Goal: Task Accomplishment & Management: Manage account settings

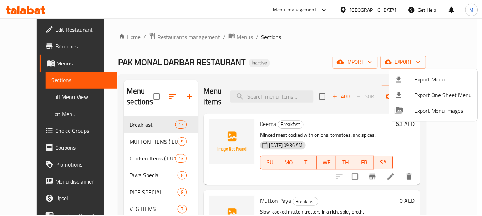
scroll to position [214, 0]
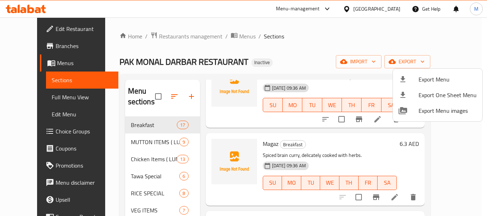
click at [51, 97] on div at bounding box center [243, 108] width 487 height 216
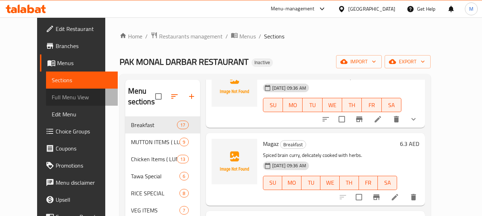
click at [52, 97] on span "Full Menu View" at bounding box center [82, 97] width 60 height 9
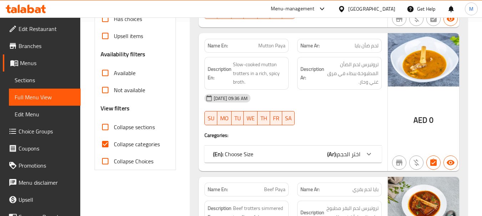
scroll to position [250, 0]
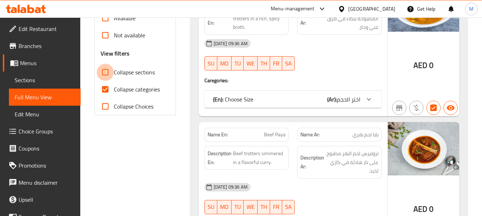
click at [100, 76] on input "Collapse sections" at bounding box center [105, 72] width 17 height 17
checkbox input "true"
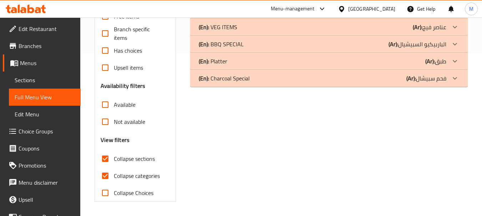
click at [107, 168] on input "Collapse categories" at bounding box center [105, 176] width 17 height 17
checkbox input "false"
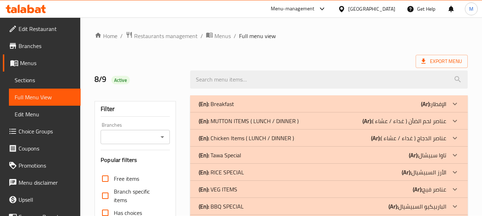
scroll to position [0, 0]
click at [241, 103] on div "(En): Breakfast (Ar): الإفطار" at bounding box center [322, 104] width 247 height 9
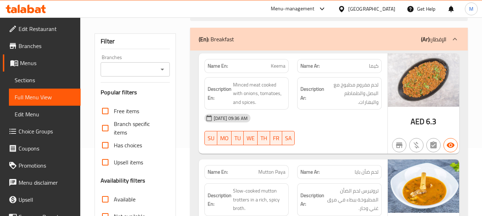
scroll to position [71, 0]
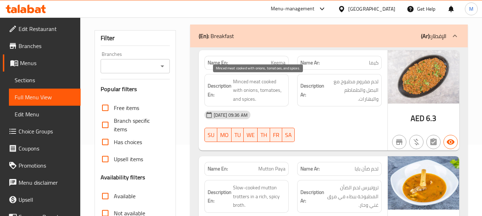
click at [254, 88] on span "Minced meat cooked with onions, tomatoes, and spices." at bounding box center [259, 90] width 53 height 26
copy span "Minced meat cooked with onions, tomatoes, and spices."
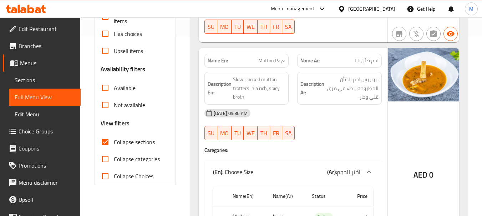
scroll to position [151, 0]
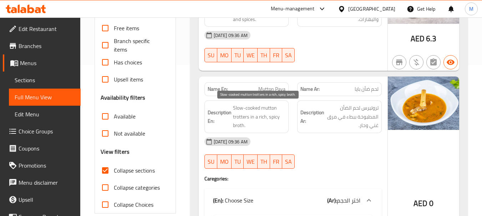
click at [261, 108] on span "Slow-cooked mutton trotters in a rich, spicy broth." at bounding box center [259, 117] width 53 height 26
copy span "Slow-cooked mutton trotters in a rich, spicy broth."
click at [242, 117] on span "Slow-cooked mutton trotters in a rich, spicy broth." at bounding box center [259, 117] width 53 height 26
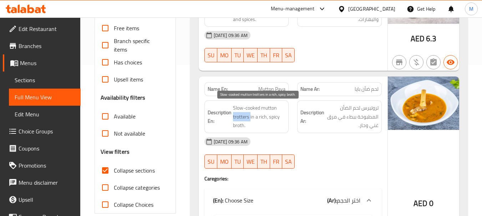
click at [242, 117] on span "Slow-cooked mutton trotters in a rich, spicy broth." at bounding box center [259, 117] width 53 height 26
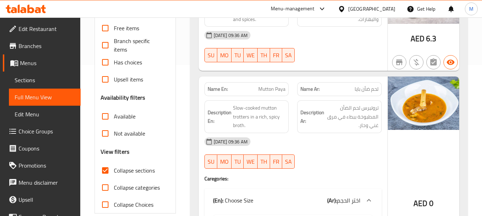
click at [265, 109] on span "Slow-cooked mutton trotters in a rich, spicy broth." at bounding box center [259, 117] width 53 height 26
click at [369, 110] on span "تروتيرس لحم الضأن المطبوخة ببطء في مرق غني وحار." at bounding box center [351, 117] width 53 height 26
click at [368, 108] on span "تروتيرس لحم الضأن المطبوخة ببطء في مرق غني وحار." at bounding box center [351, 117] width 53 height 26
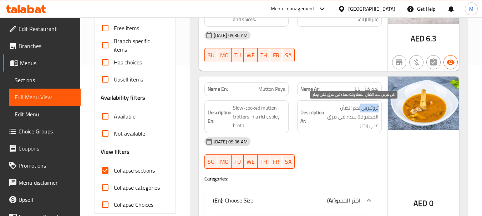
click at [368, 108] on span "تروتيرس لحم الضأن المطبوخة ببطء في مرق غني وحار." at bounding box center [351, 117] width 53 height 26
copy span "تروتيرس"
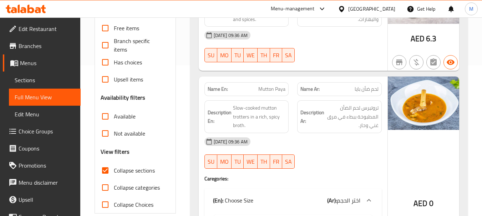
click at [265, 104] on span "Slow-cooked mutton trotters in a rich, spicy broth." at bounding box center [259, 117] width 53 height 26
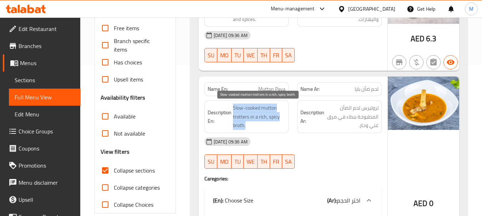
click at [265, 104] on span "Slow-cooked mutton trotters in a rich, spicy broth." at bounding box center [259, 117] width 53 height 26
copy span "Slow-cooked mutton trotters in a rich, spicy broth."
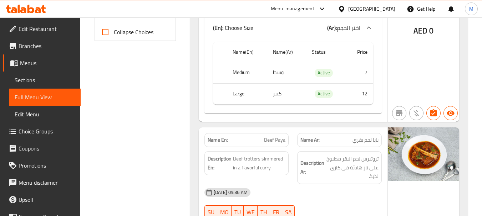
scroll to position [365, 0]
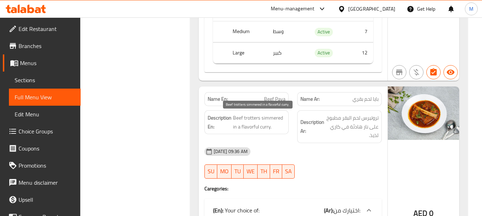
click at [264, 117] on span "Beef trotters simmered in a flavorful curry." at bounding box center [259, 122] width 53 height 17
copy span "Beef trotters simmered in a flavorful curry."
click at [251, 126] on span "Beef trotters simmered in a flavorful curry." at bounding box center [259, 122] width 53 height 17
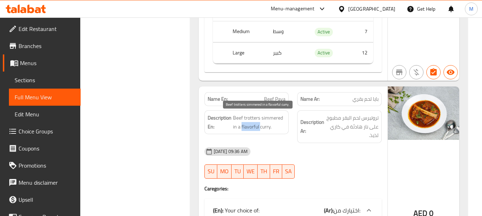
click at [251, 126] on span "Beef trotters simmered in a flavorful curry." at bounding box center [259, 122] width 53 height 17
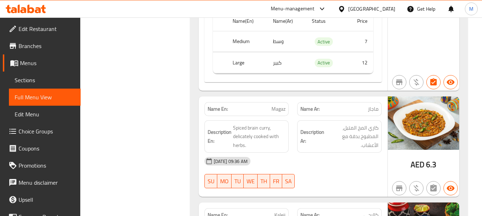
scroll to position [615, 0]
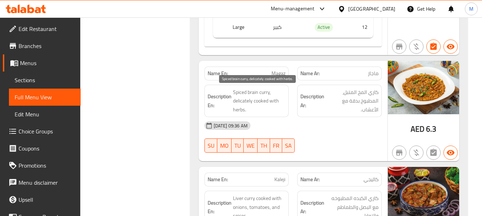
click at [250, 100] on span "Spiced brain curry, delicately cooked with herbs." at bounding box center [259, 101] width 53 height 26
copy span "Spiced brain curry, delicately cooked with herbs."
click at [247, 100] on span "Spiced brain curry, delicately cooked with herbs." at bounding box center [259, 101] width 53 height 26
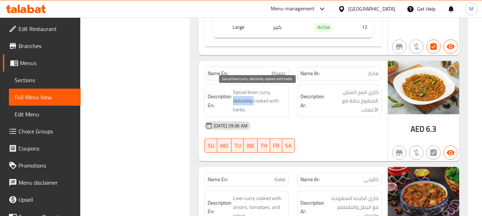
click at [247, 100] on span "Spiced brain curry, delicately cooked with herbs." at bounding box center [259, 101] width 53 height 26
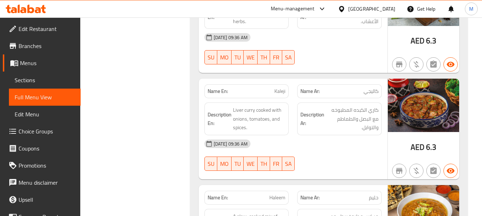
scroll to position [686, 0]
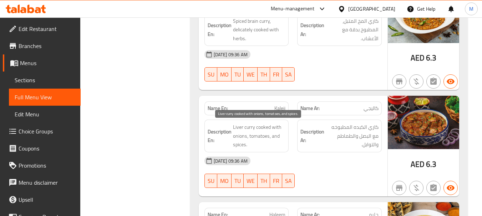
click at [247, 139] on span "Liver curry cooked with onions, tomatoes, and spices." at bounding box center [259, 136] width 53 height 26
copy span "Liver curry cooked with onions, tomatoes, and spices."
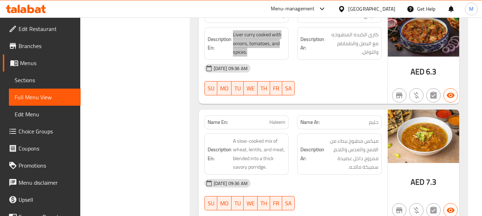
scroll to position [793, 0]
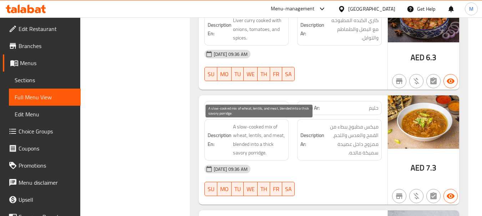
click at [258, 135] on span "A slow-cooked mix of wheat, lentils, and meat, blended into a thick savory porr…" at bounding box center [259, 140] width 53 height 35
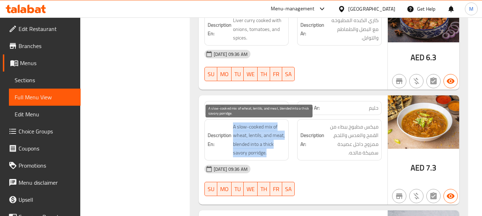
click at [258, 135] on span "A slow-cooked mix of wheat, lentils, and meat, blended into a thick savory porr…" at bounding box center [259, 140] width 53 height 35
copy span "A slow-cooked mix of wheat, lentils, and meat, blended into a thick savory porr…"
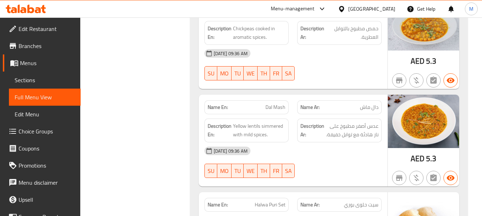
scroll to position [1007, 0]
click at [279, 107] on span "Dal Mash" at bounding box center [275, 106] width 20 height 7
copy span "Mash"
click at [268, 107] on span "Dal Mash" at bounding box center [275, 106] width 20 height 7
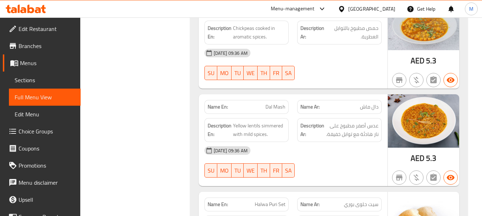
click at [268, 107] on span "Dal Mash" at bounding box center [275, 106] width 20 height 7
copy span "Dal Mash"
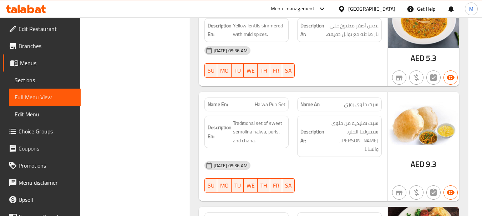
scroll to position [1114, 0]
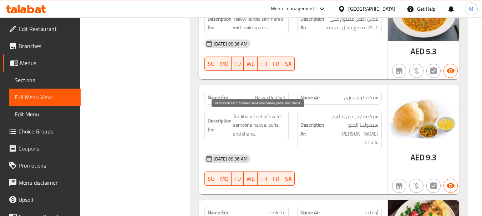
click at [246, 126] on span "Traditional set of sweet semolina halwa, puris, and chana." at bounding box center [259, 125] width 53 height 26
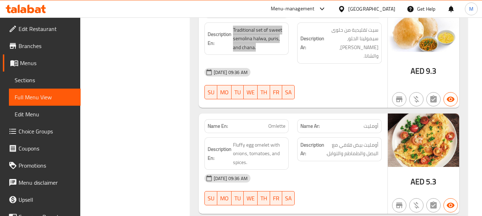
scroll to position [1221, 0]
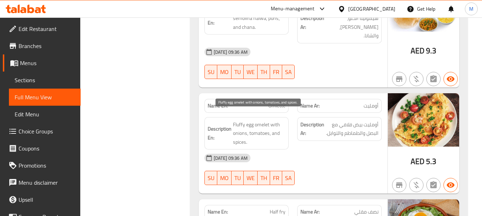
click at [257, 123] on span "Fluffy egg omelet with onions, tomatoes, and spices." at bounding box center [259, 133] width 53 height 26
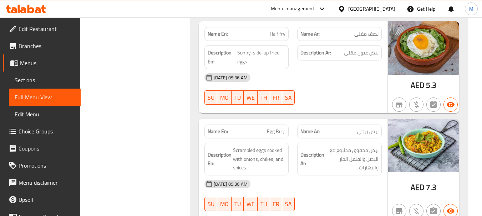
scroll to position [1435, 0]
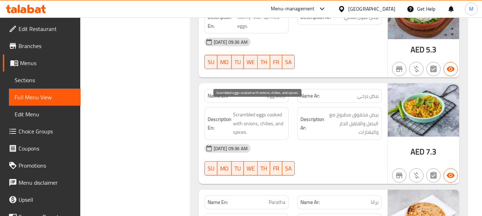
click at [271, 120] on span "Scrambled eggs cooked with onions, chilies, and spices." at bounding box center [259, 124] width 53 height 26
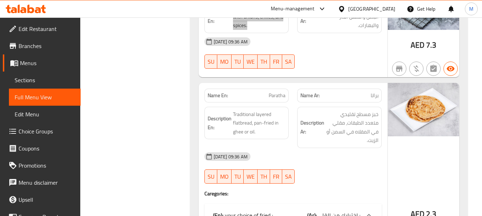
scroll to position [1577, 0]
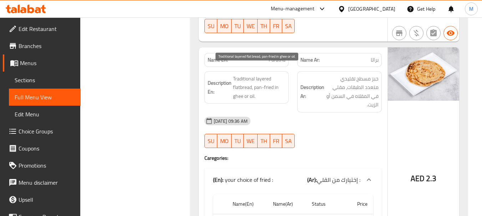
click at [256, 76] on span "Traditional layered flatbread, pan-fried in ghee or oil." at bounding box center [259, 88] width 53 height 26
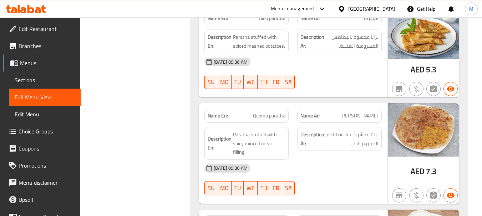
scroll to position [1862, 0]
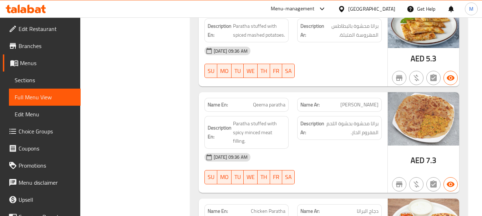
click at [261, 101] on span "Qeema paratha" at bounding box center [269, 104] width 32 height 7
drag, startPoint x: 250, startPoint y: 120, endPoint x: 261, endPoint y: 109, distance: 16.1
click at [250, 120] on span "Paratha stuffed with spicy minced meat filling." at bounding box center [259, 132] width 53 height 26
click at [272, 101] on span "Qeema paratha" at bounding box center [269, 104] width 32 height 7
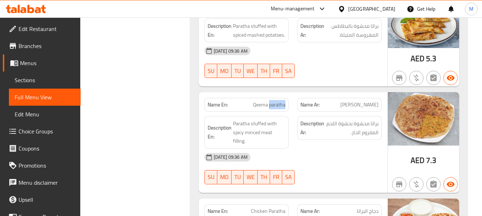
click at [272, 101] on span "Qeema paratha" at bounding box center [269, 104] width 32 height 7
click at [260, 121] on span "Paratha stuffed with spicy minced meat filling." at bounding box center [259, 132] width 53 height 26
click at [248, 119] on span "Paratha stuffed with spicy minced meat filling." at bounding box center [259, 132] width 53 height 26
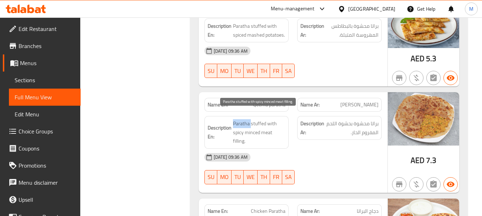
click at [248, 119] on span "Paratha stuffed with spicy minced meat filling." at bounding box center [259, 132] width 53 height 26
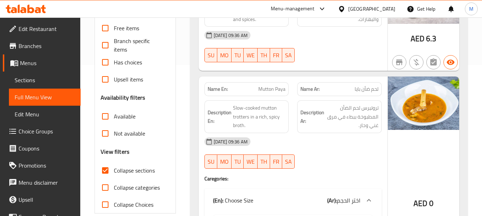
scroll to position [0, 0]
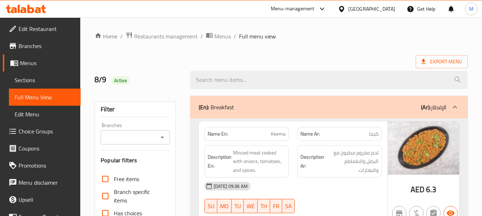
click at [340, 110] on div "(En): Breakfast (Ar): الإفطار" at bounding box center [322, 107] width 247 height 9
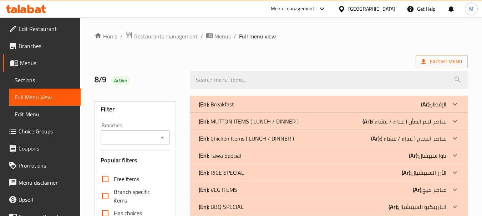
click at [261, 123] on p "(En): MUTTON ITEMS ( LUNCH / DINNER )" at bounding box center [249, 121] width 100 height 9
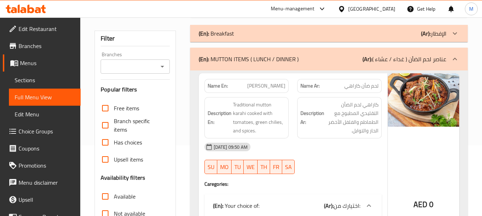
scroll to position [71, 0]
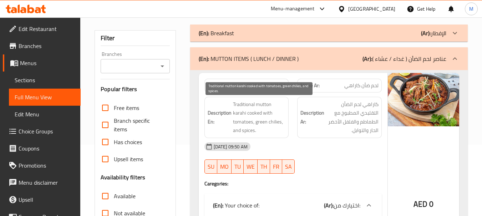
click at [274, 112] on span "Traditional mutton karahi cooked with tomatoes, green chilies, and spices." at bounding box center [259, 117] width 53 height 35
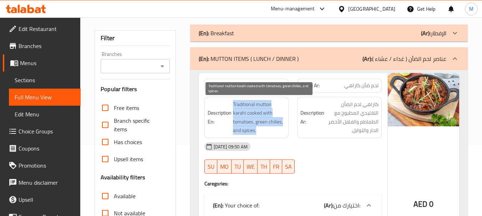
click at [274, 112] on span "Traditional mutton karahi cooked with tomatoes, green chilies, and spices." at bounding box center [259, 117] width 53 height 35
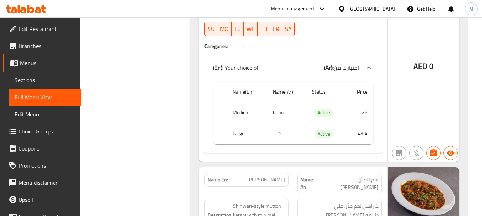
scroll to position [321, 0]
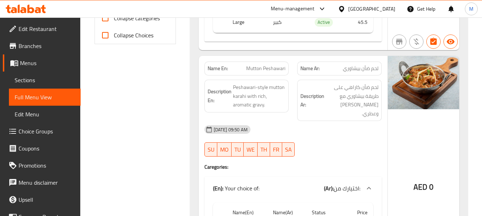
click at [337, 140] on div "08-09-2025 09:50 AM SU MO TU WE TH FR SA" at bounding box center [293, 141] width 186 height 40
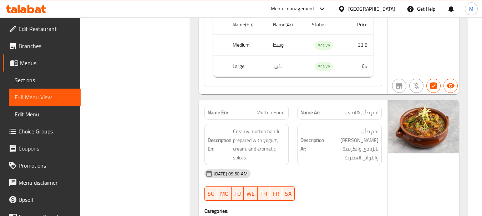
scroll to position [809, 0]
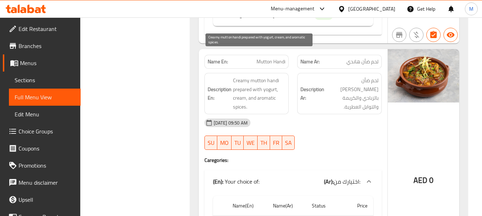
click at [252, 76] on span "Creamy mutton handi prepared with yogurt, cream, and aromatic spices." at bounding box center [259, 93] width 53 height 35
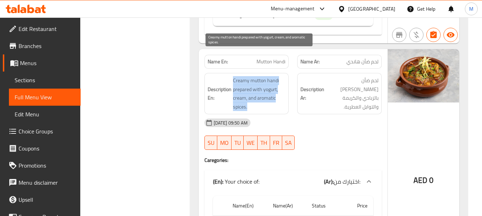
click at [252, 76] on span "Creamy mutton handi prepared with yogurt, cream, and aromatic spices." at bounding box center [259, 93] width 53 height 35
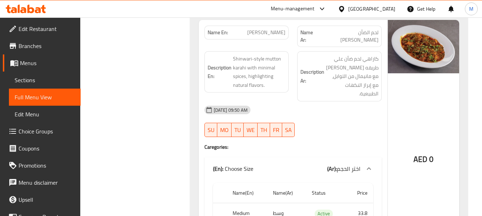
scroll to position [524, 0]
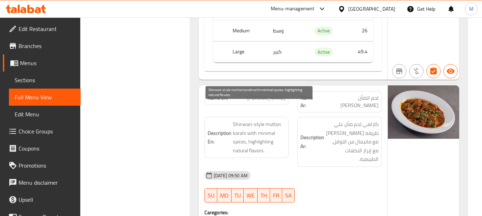
click at [251, 120] on span "Shinwari-style mutton karahi with minimal spices, highlighting natural flavors." at bounding box center [259, 137] width 53 height 35
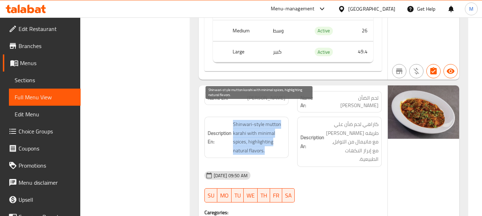
click at [251, 120] on span "Shinwari-style mutton karahi with minimal spices, highlighting natural flavors." at bounding box center [259, 137] width 53 height 35
click at [266, 120] on span "Shinwari-style mutton karahi with minimal spices, highlighting natural flavors." at bounding box center [259, 137] width 53 height 35
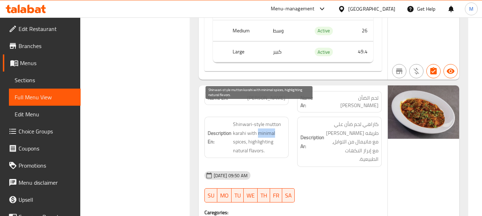
click at [266, 120] on span "Shinwari-style mutton karahi with minimal spices, highlighting natural flavors." at bounding box center [259, 137] width 53 height 35
click at [262, 120] on span "Shinwari-style mutton karahi with minimal spices, highlighting natural flavors." at bounding box center [259, 137] width 53 height 35
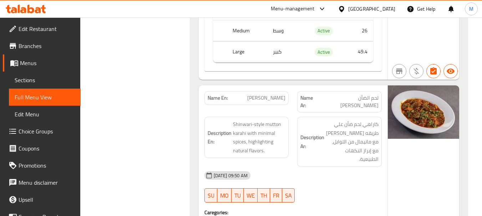
click at [257, 94] on span "[PERSON_NAME]" at bounding box center [266, 97] width 38 height 7
drag, startPoint x: 156, startPoint y: 107, endPoint x: 165, endPoint y: 125, distance: 20.6
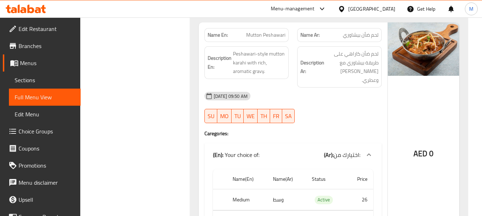
scroll to position [381, 0]
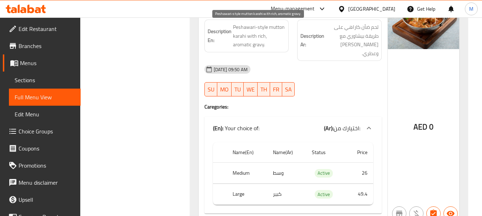
click at [259, 35] on span "Peshawari-style mutton karahi with rich, aromatic gravy." at bounding box center [259, 36] width 53 height 26
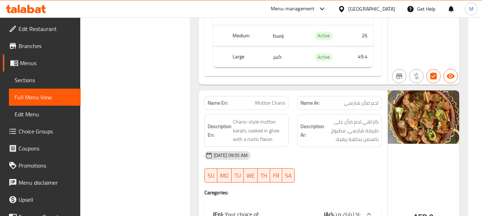
scroll to position [987, 0]
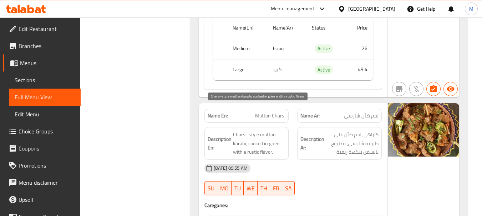
click at [278, 130] on span "Charsi-style mutton karahi, cooked in ghee with a rustic flavor." at bounding box center [259, 143] width 53 height 26
click at [277, 130] on span "Charsi-style mutton karahi, cooked in ghee with a rustic flavor." at bounding box center [259, 143] width 53 height 26
click at [261, 130] on span "Charsi-style mutton karahi, cooked in ghee with a rustic flavor." at bounding box center [259, 143] width 53 height 26
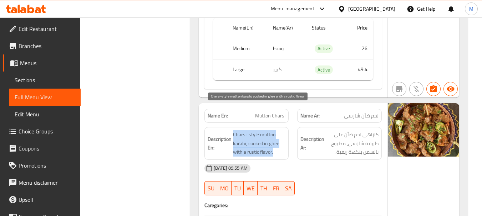
click at [261, 130] on span "Charsi-style mutton karahi, cooked in ghee with a rustic flavor." at bounding box center [259, 143] width 53 height 26
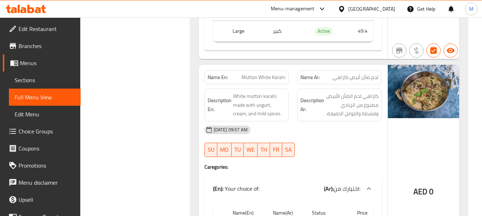
scroll to position [1237, 0]
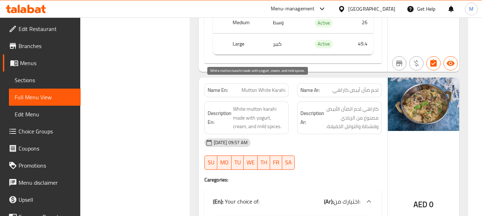
click at [257, 105] on span "White mutton karahi made with yogurt, cream, and mild spices." at bounding box center [259, 118] width 53 height 26
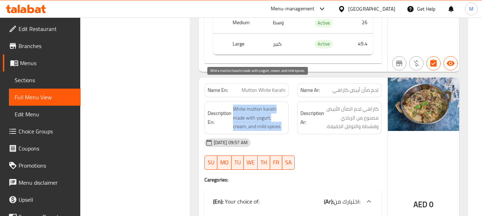
click at [257, 105] on span "White mutton karahi made with yogurt, cream, and mild spices." at bounding box center [259, 118] width 53 height 26
click at [270, 105] on span "White mutton karahi made with yogurt, cream, and mild spices." at bounding box center [259, 118] width 53 height 26
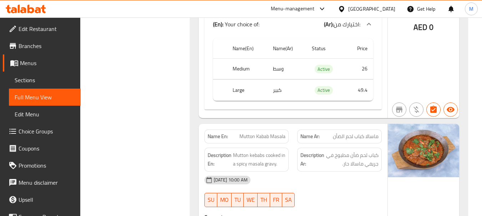
scroll to position [1415, 0]
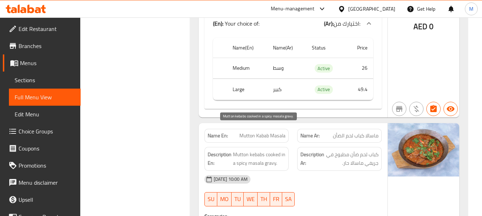
click at [251, 150] on span "Mutton kebabs cooked in a spicy masala gravy." at bounding box center [259, 158] width 53 height 17
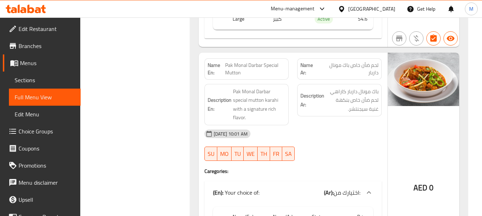
scroll to position [1700, 0]
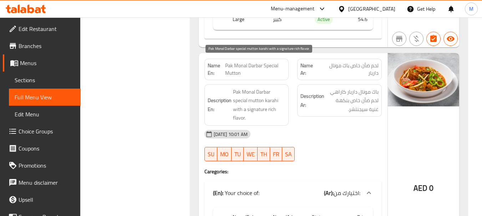
click at [249, 88] on span "Pak Monal Darbar special mutton karahi with a signature rich flavor." at bounding box center [259, 105] width 53 height 35
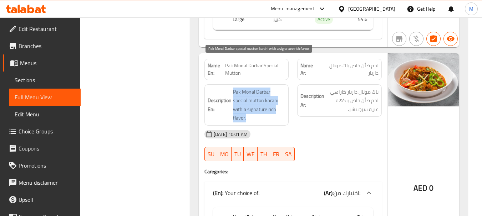
click at [249, 88] on span "Pak Monal Darbar special mutton karahi with a signature rich flavor." at bounding box center [259, 105] width 53 height 35
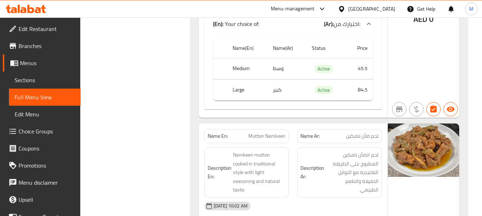
scroll to position [1843, 0]
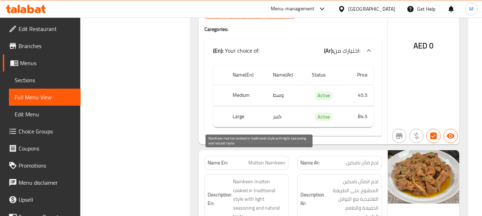
click at [253, 178] on span "Namkeen mutton cooked in traditional style with light seasoning and natural tas…" at bounding box center [259, 200] width 53 height 44
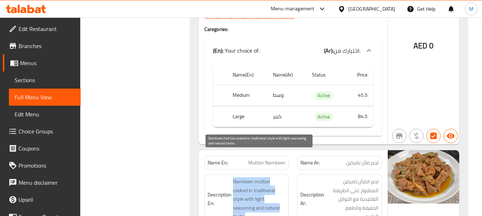
click at [253, 178] on span "Namkeen mutton cooked in traditional style with light seasoning and natural tas…" at bounding box center [259, 200] width 53 height 44
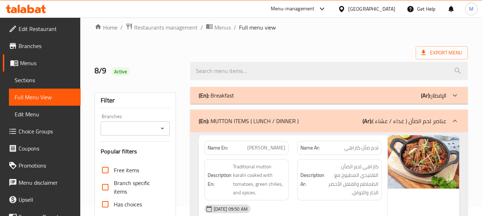
scroll to position [0, 0]
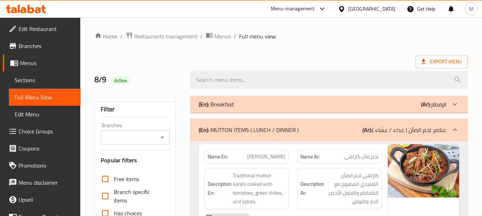
click at [332, 139] on div "(En): MUTTON ITEMS ( LUNCH / DINNER ) (Ar): عناصر لحم الضأن ( غداء / عشاء )" at bounding box center [328, 130] width 277 height 23
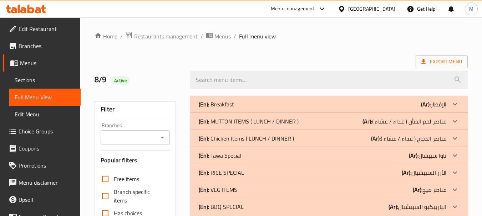
click at [299, 145] on div "(En): Chicken Items ( LUNCH / DINNER ) (Ar): عناصر الدجاج ( غداء / عشاء )" at bounding box center [328, 138] width 277 height 17
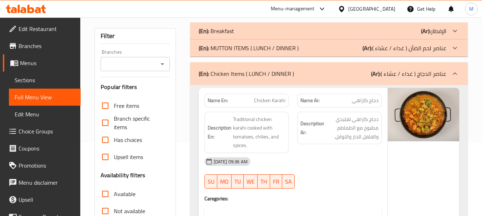
scroll to position [71, 0]
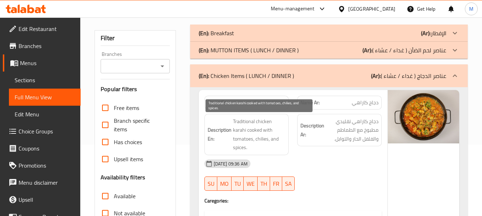
click at [257, 122] on span "Traditional chicken karahi cooked with tomatoes, chilies, and spices." at bounding box center [259, 134] width 53 height 35
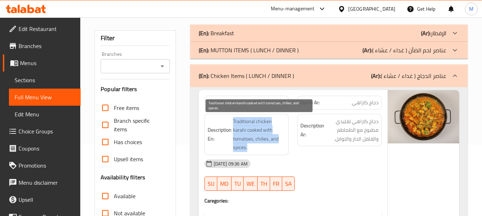
click at [257, 122] on span "Traditional chicken karahi cooked with tomatoes, chilies, and spices." at bounding box center [259, 134] width 53 height 35
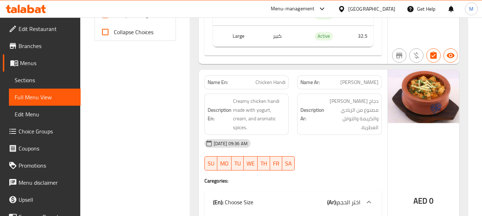
scroll to position [321, 0]
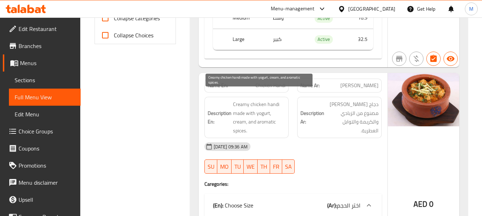
click at [258, 104] on span "Creamy chicken handi made with yogurt, cream, and aromatic spices." at bounding box center [259, 117] width 53 height 35
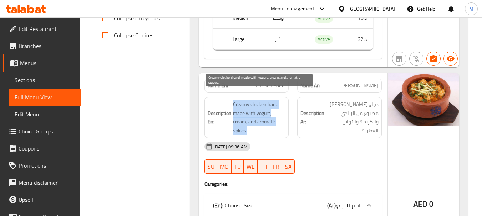
click at [258, 104] on span "Creamy chicken handi made with yogurt, cream, and aromatic spices." at bounding box center [259, 117] width 53 height 35
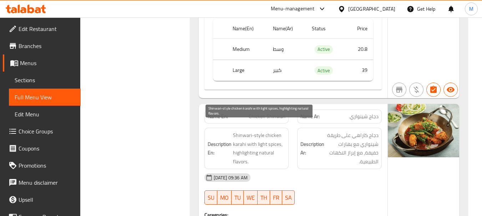
scroll to position [535, 0]
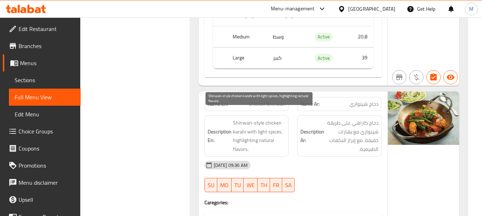
click at [259, 122] on span "Shinwari-style chicken karahi with light spices, highlighting natural flavors." at bounding box center [259, 136] width 53 height 35
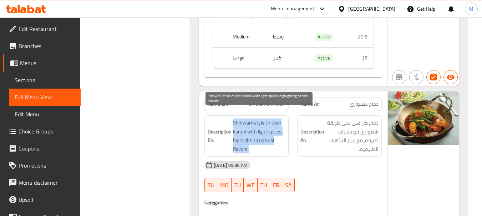
click at [259, 122] on span "Shinwari-style chicken karahi with light spices, highlighting natural flavors." at bounding box center [259, 136] width 53 height 35
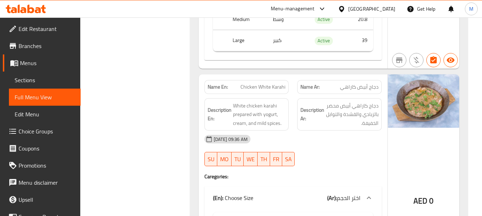
scroll to position [784, 0]
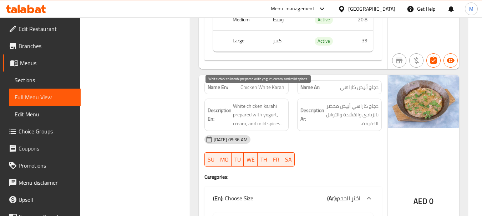
click at [246, 102] on span "White chicken karahi prepared with yogurt, cream, and mild spices." at bounding box center [259, 115] width 53 height 26
click at [267, 112] on span "White chicken karahi prepared with yogurt, cream, and mild spices." at bounding box center [259, 115] width 53 height 26
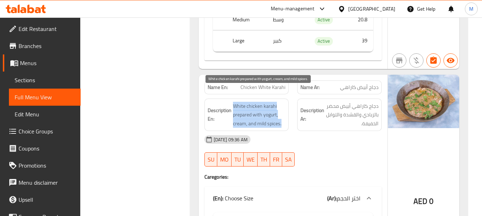
click at [267, 112] on span "White chicken karahi prepared with yogurt, cream, and mild spices." at bounding box center [259, 115] width 53 height 26
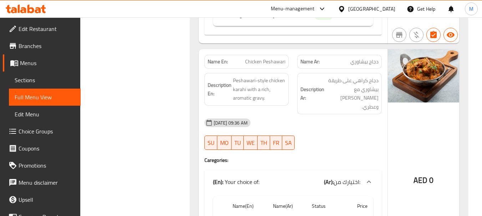
scroll to position [1034, 0]
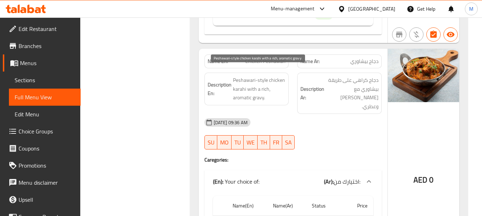
click at [257, 86] on span "Peshawari-style chicken karahi with a rich, aromatic gravy." at bounding box center [259, 89] width 53 height 26
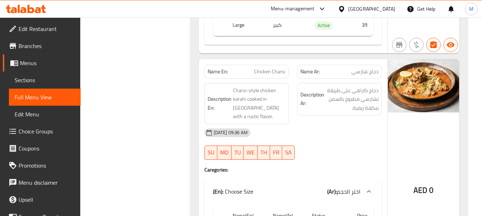
scroll to position [1212, 0]
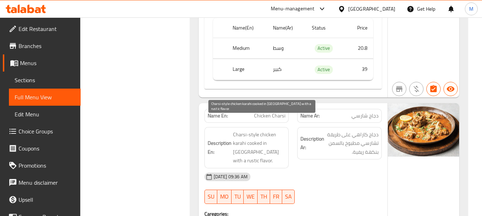
click at [270, 130] on span "Charsi-style chicken karahi cooked in [GEOGRAPHIC_DATA] with a rustic flavor." at bounding box center [259, 147] width 53 height 35
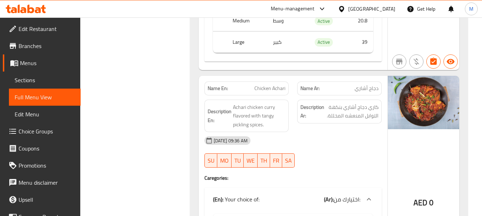
scroll to position [1462, 0]
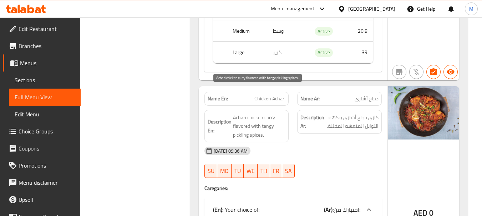
click at [248, 113] on span "Achari chicken curry flavored with tangy pickling spices." at bounding box center [259, 126] width 53 height 26
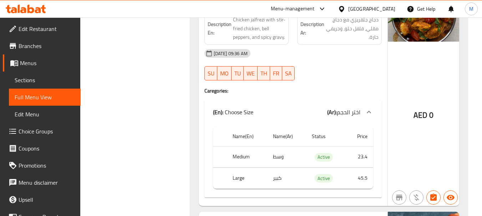
scroll to position [1711, 0]
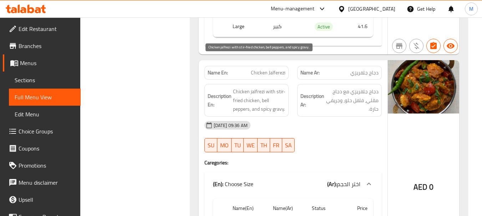
click at [276, 87] on span "Chicken jalfrezi with stir-fried chicken, bell peppers, and spicy gravy." at bounding box center [259, 100] width 53 height 26
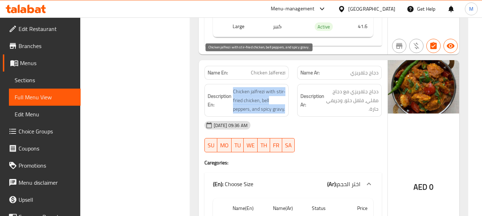
click at [276, 87] on span "Chicken jalfrezi with stir-fried chicken, bell peppers, and spicy gravy." at bounding box center [259, 100] width 53 height 26
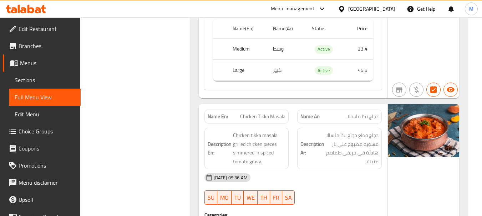
scroll to position [1889, 0]
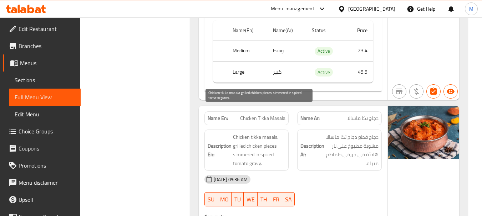
click at [263, 133] on span "Chicken tikka masala grilled chicken pieces simmered in spiced tomato gravy." at bounding box center [259, 150] width 53 height 35
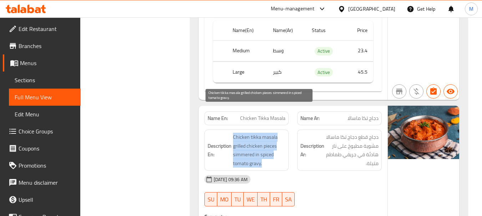
click at [263, 133] on span "Chicken tikka masala grilled chicken pieces simmered in spiced tomato gravy." at bounding box center [259, 150] width 53 height 35
click at [260, 133] on span "Chicken tikka masala grilled chicken pieces simmered in spiced tomato gravy." at bounding box center [259, 150] width 53 height 35
drag, startPoint x: 233, startPoint y: 119, endPoint x: 261, endPoint y: 139, distance: 34.1
click at [261, 139] on span "Chicken tikka masala grilled chicken pieces simmered in spiced tomato gravy." at bounding box center [259, 150] width 53 height 35
click at [242, 133] on span "Chicken tikka masala grilled chicken pieces simmered in spiced tomato gravy." at bounding box center [259, 150] width 53 height 35
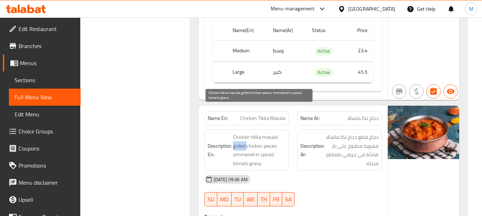
click at [242, 133] on span "Chicken tikka masala grilled chicken pieces simmered in spiced tomato gravy." at bounding box center [259, 150] width 53 height 35
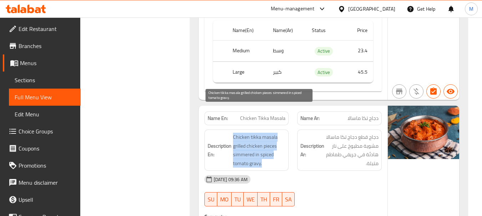
click at [242, 133] on span "Chicken tikka masala grilled chicken pieces simmered in spiced tomato gravy." at bounding box center [259, 150] width 53 height 35
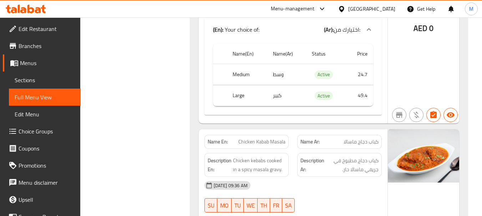
scroll to position [2139, 0]
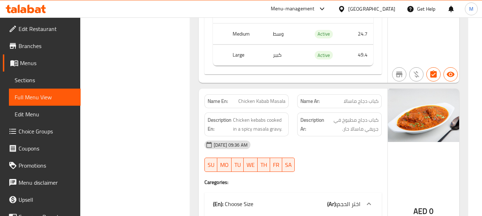
click at [263, 116] on span "Chicken kebabs cooked in a spicy masala gravy." at bounding box center [259, 124] width 53 height 17
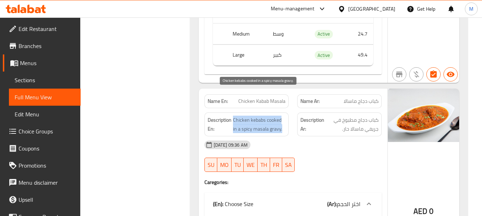
click at [263, 116] on span "Chicken kebabs cooked in a spicy masala gravy." at bounding box center [259, 124] width 53 height 17
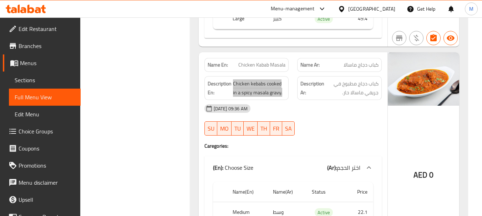
scroll to position [2175, 0]
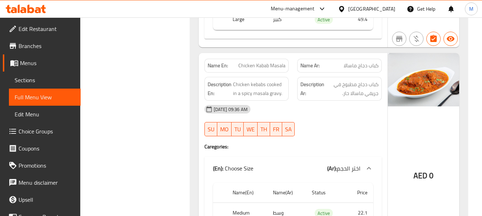
click at [325, 101] on div "08-09-2025 09:36 AM SU MO TU WE TH FR SA" at bounding box center [293, 121] width 186 height 40
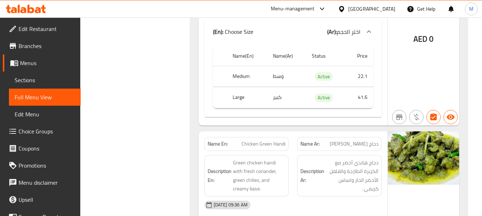
scroll to position [2353, 0]
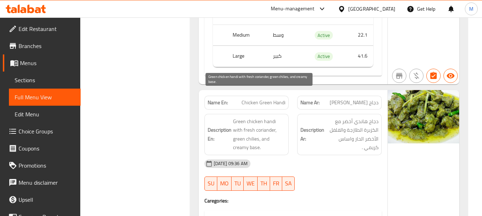
click at [256, 117] on span "Green chicken handi with fresh coriander, green chilies, and creamy base." at bounding box center [259, 134] width 53 height 35
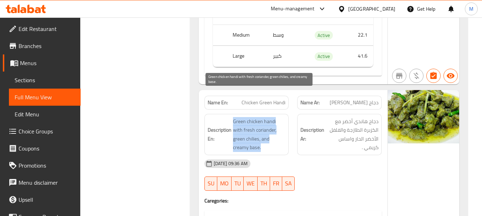
click at [256, 117] on span "Green chicken handi with fresh coriander, green chilies, and creamy base." at bounding box center [259, 134] width 53 height 35
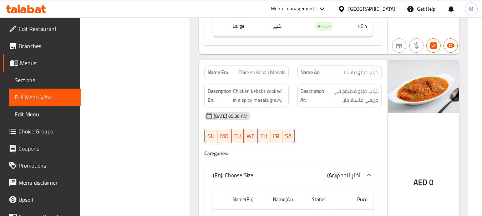
scroll to position [2103, 0]
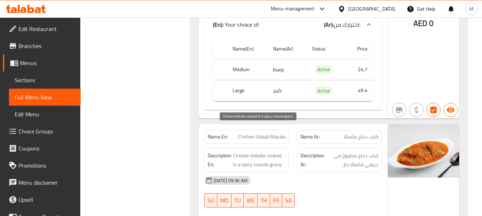
click at [250, 152] on span "Chicken kebabs cooked in a spicy masala gravy." at bounding box center [259, 160] width 53 height 17
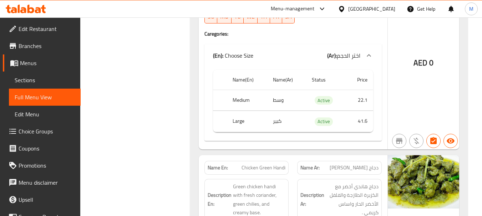
scroll to position [2282, 0]
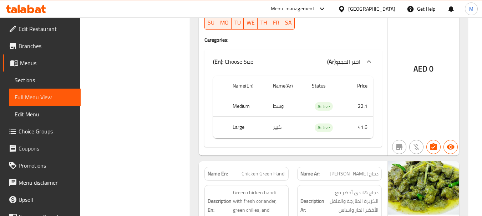
click at [261, 189] on span "Green chicken handi with fresh coriander, green chilies, and creamy base." at bounding box center [259, 206] width 53 height 35
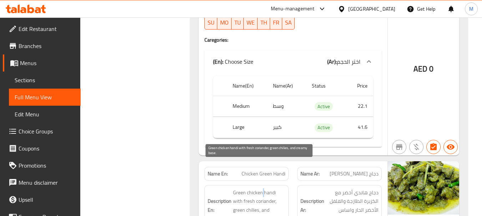
click at [261, 189] on span "Green chicken handi with fresh coriander, green chilies, and creamy base." at bounding box center [259, 206] width 53 height 35
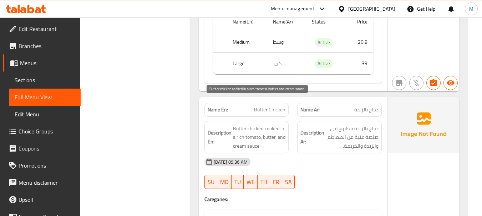
scroll to position [2567, 0]
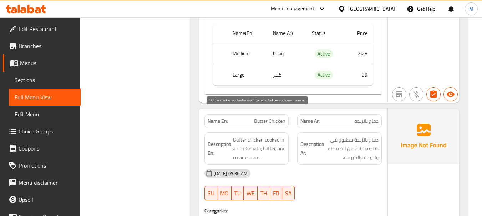
click at [266, 136] on span "Butter chicken cooked in a rich tomato, butter, and cream sauce." at bounding box center [259, 149] width 53 height 26
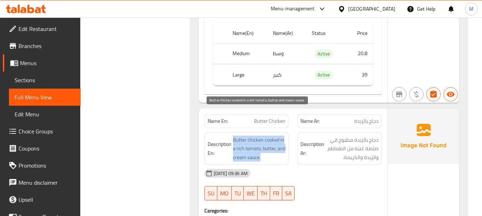
click at [266, 136] on span "Butter chicken cooked in a rich tomato, butter, and cream sauce." at bounding box center [259, 149] width 53 height 26
click at [243, 136] on span "Butter chicken cooked in a rich tomato, butter, and cream sauce." at bounding box center [259, 149] width 53 height 26
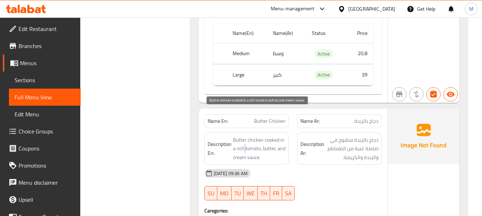
click at [243, 136] on span "Butter chicken cooked in a rich tomato, butter, and cream sauce." at bounding box center [259, 149] width 53 height 26
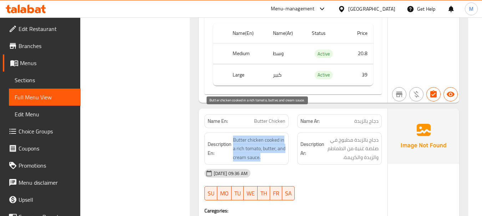
click at [243, 136] on span "Butter chicken cooked in a rich tomato, butter, and cream sauce." at bounding box center [259, 149] width 53 height 26
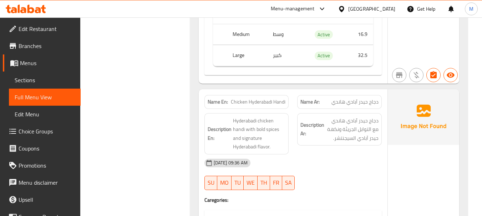
scroll to position [2816, 0]
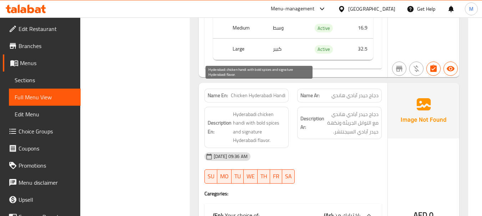
click at [241, 110] on span "Hyderabadi chicken handi with bold spices and signature Hyderabadi flavor." at bounding box center [259, 127] width 53 height 35
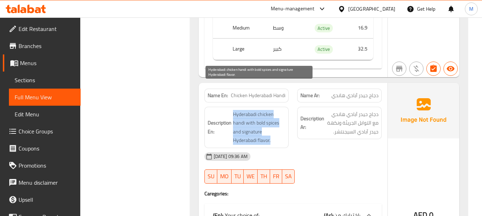
click at [241, 110] on span "Hyderabadi chicken handi with bold spices and signature Hyderabadi flavor." at bounding box center [259, 127] width 53 height 35
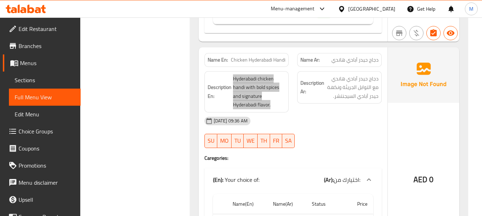
scroll to position [2781, 0]
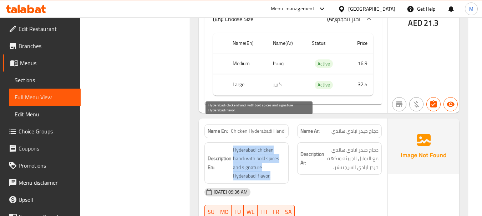
click at [262, 146] on span "Hyderabadi chicken handi with bold spices and signature Hyderabadi flavor." at bounding box center [259, 163] width 53 height 35
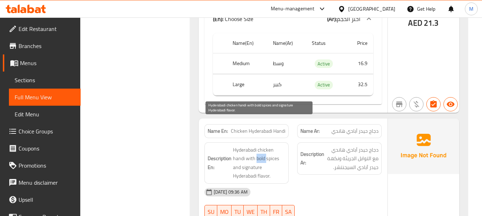
click at [262, 146] on span "Hyderabadi chicken handi with bold spices and signature Hyderabadi flavor." at bounding box center [259, 163] width 53 height 35
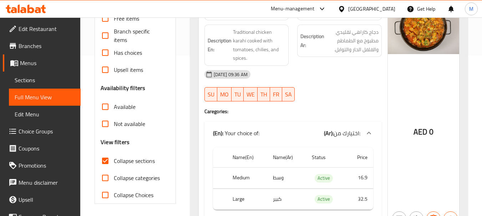
scroll to position [36, 0]
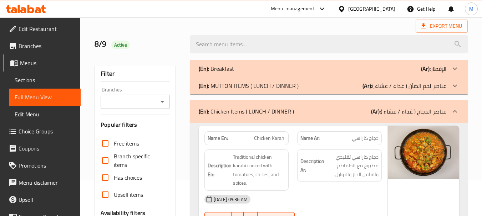
click at [225, 110] on p "(En): Chicken Items ( LUNCH / DINNER )" at bounding box center [246, 111] width 95 height 9
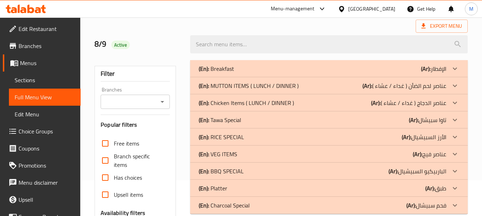
click at [240, 119] on p "(En): Tawa Special" at bounding box center [220, 120] width 42 height 9
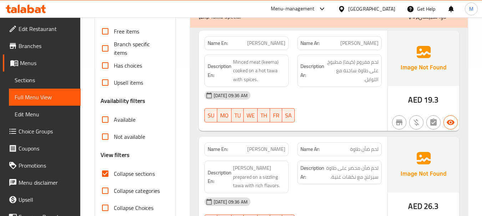
scroll to position [143, 0]
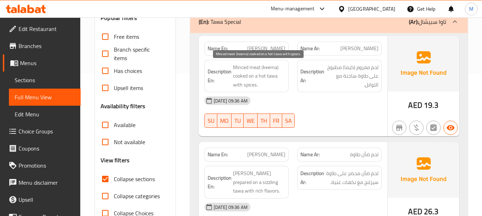
click at [255, 71] on span "Minced meat (keema) cooked on a hot tawa with spices." at bounding box center [259, 76] width 53 height 26
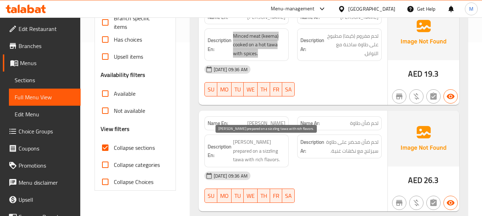
scroll to position [214, 0]
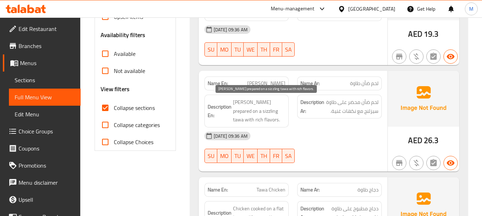
click at [264, 114] on span "[PERSON_NAME] prepared on a sizzling tawa with rich flavors." at bounding box center [259, 111] width 53 height 26
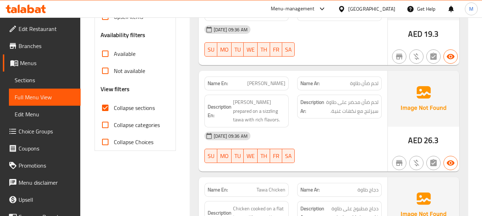
click at [320, 144] on div "[DATE] 09:36 AM" at bounding box center [293, 136] width 186 height 17
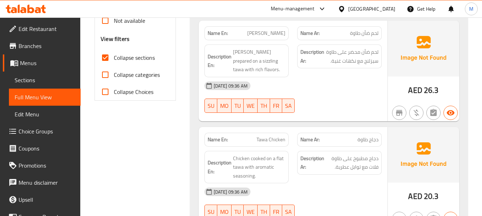
scroll to position [285, 0]
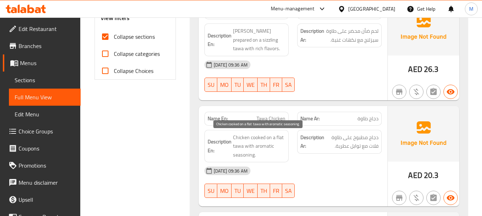
click at [260, 142] on span "Chicken cooked on a flat tawa with aromatic seasoning." at bounding box center [259, 146] width 53 height 26
click at [265, 123] on span "Tawa Chicken" at bounding box center [270, 118] width 29 height 7
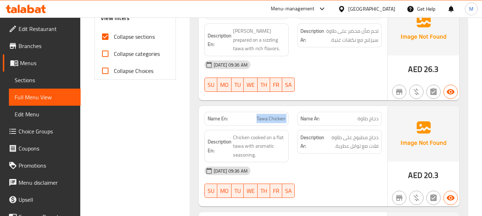
click at [265, 123] on span "Tawa Chicken" at bounding box center [270, 118] width 29 height 7
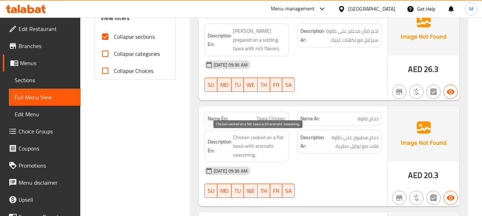
click at [269, 142] on span "Chicken cooked on a flat tawa with aromatic seasoning." at bounding box center [259, 146] width 53 height 26
click at [277, 137] on span "Chicken cooked on a flat tawa with aromatic seasoning." at bounding box center [259, 146] width 53 height 26
click at [256, 142] on span "Chicken cooked on a flat tawa with aromatic seasoning." at bounding box center [259, 146] width 53 height 26
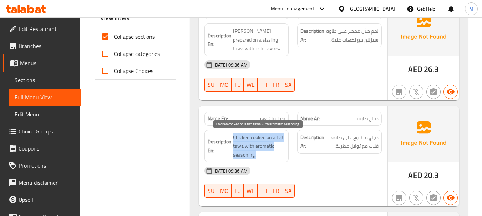
click at [256, 142] on span "Chicken cooked on a flat tawa with aromatic seasoning." at bounding box center [259, 146] width 53 height 26
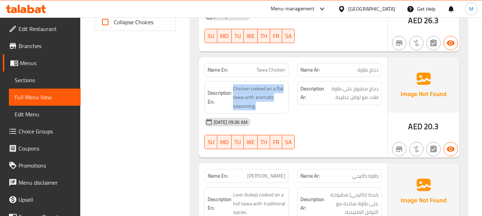
scroll to position [392, 0]
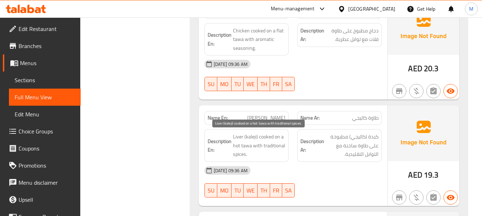
click at [252, 144] on span "Liver (kaleji) cooked on a hot tawa with traditional spices." at bounding box center [259, 146] width 53 height 26
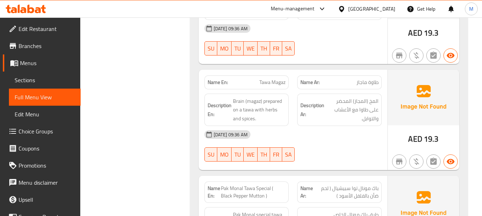
scroll to position [535, 0]
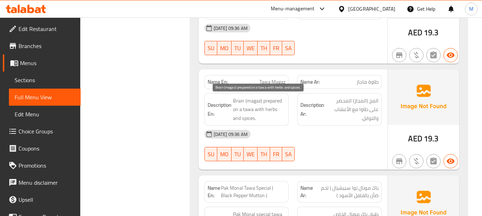
click at [267, 102] on span "Brain (magaz) prepared on a tawa with herbs and spices." at bounding box center [259, 110] width 53 height 26
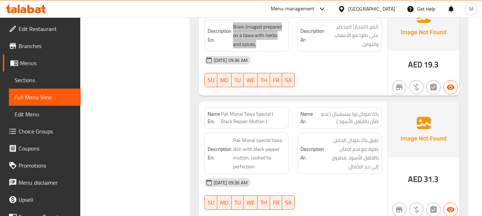
scroll to position [642, 0]
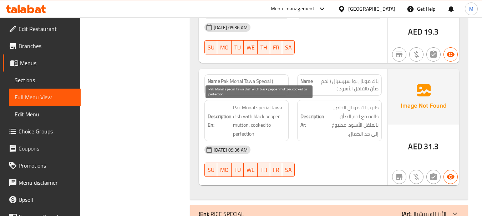
click at [261, 115] on span "Pak Monal special tawa dish with black pepper mutton, cooked to perfection." at bounding box center [259, 120] width 53 height 35
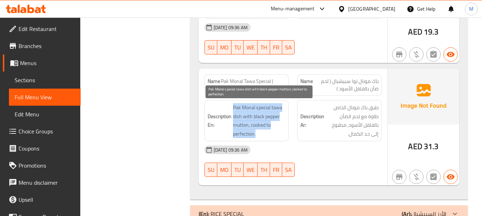
click at [261, 115] on span "Pak Monal special tawa dish with black pepper mutton, cooked to perfection." at bounding box center [259, 120] width 53 height 35
click at [254, 132] on span "Pak Monal special tawa dish with black pepper mutton, cooked to perfection." at bounding box center [259, 120] width 53 height 35
drag, startPoint x: 266, startPoint y: 126, endPoint x: 267, endPoint y: 132, distance: 6.5
click at [267, 132] on span "Pak Monal special tawa dish with black pepper mutton, cooked to perfection." at bounding box center [259, 120] width 53 height 35
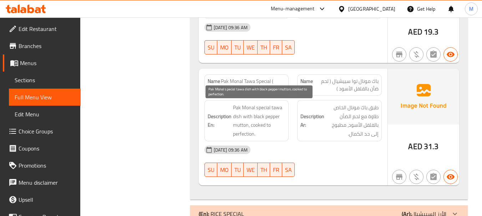
click at [242, 116] on span "Pak Monal special tawa dish with black pepper mutton, cooked to perfection." at bounding box center [259, 120] width 53 height 35
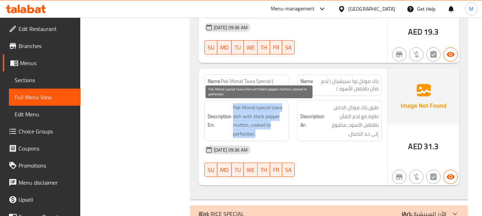
click at [242, 116] on span "Pak Monal special tawa dish with black pepper mutton, cooked to perfection." at bounding box center [259, 120] width 53 height 35
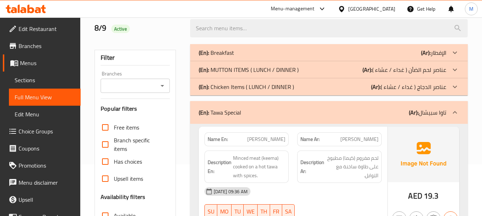
scroll to position [107, 0]
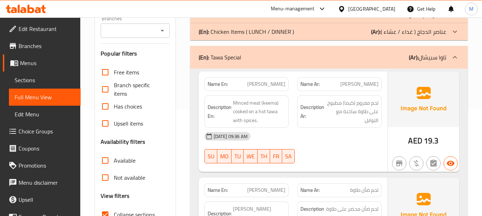
click at [226, 59] on p "(En): Tawa Special" at bounding box center [220, 57] width 42 height 9
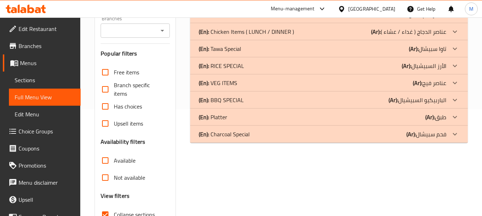
click at [220, 65] on p "(En): RICE SPECIAL" at bounding box center [221, 66] width 45 height 9
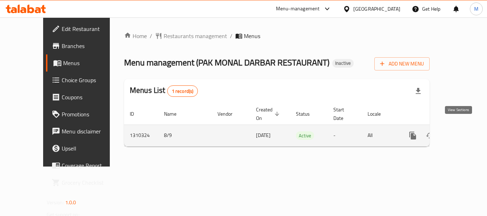
click at [460, 132] on icon "enhanced table" at bounding box center [464, 136] width 9 height 9
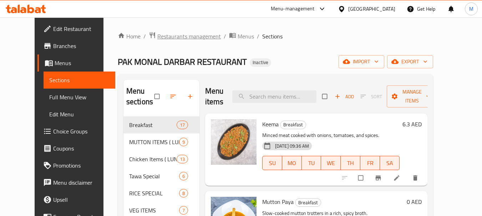
click at [157, 34] on span "Restaurants management" at bounding box center [188, 36] width 63 height 9
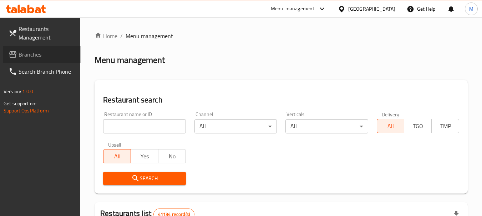
click at [24, 55] on span "Branches" at bounding box center [47, 54] width 56 height 9
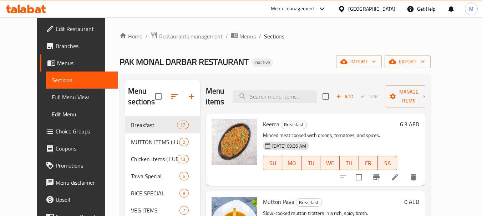
click at [239, 37] on span "Menus" at bounding box center [247, 36] width 16 height 9
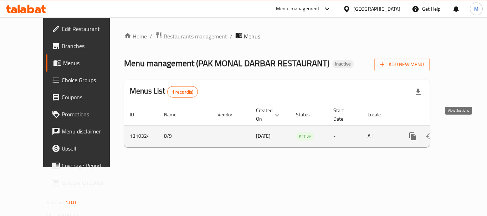
click at [460, 132] on icon "enhanced table" at bounding box center [464, 136] width 9 height 9
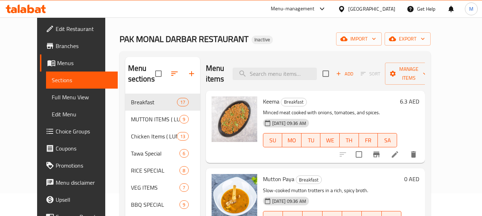
scroll to position [36, 0]
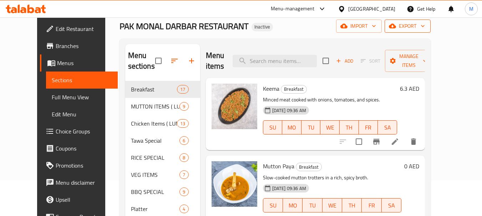
click at [425, 30] on span "export" at bounding box center [407, 26] width 35 height 9
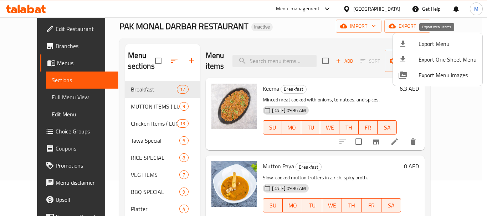
click at [438, 46] on span "Export Menu" at bounding box center [448, 44] width 58 height 9
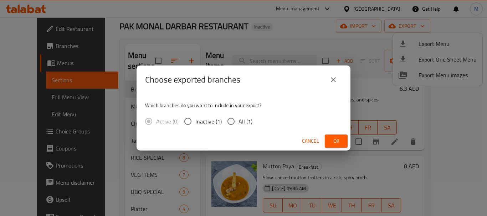
click at [231, 120] on input "All (1)" at bounding box center [231, 121] width 15 height 15
radio input "true"
click at [334, 140] on span "Ok" at bounding box center [335, 141] width 11 height 9
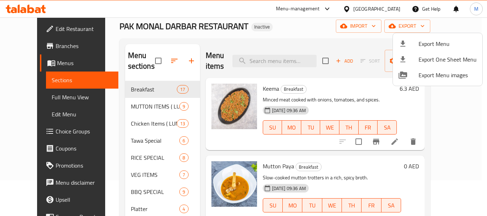
click at [35, 29] on div at bounding box center [243, 108] width 487 height 216
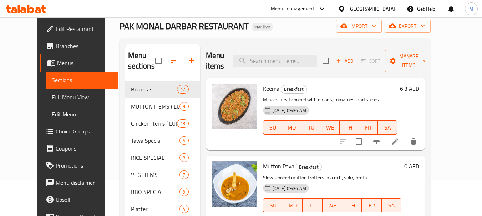
click at [56, 29] on span "Edit Restaurant" at bounding box center [84, 29] width 56 height 9
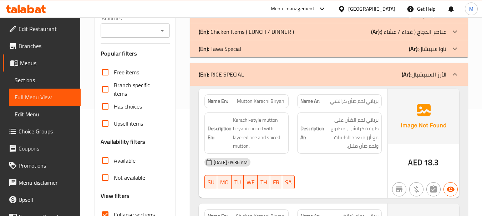
scroll to position [143, 0]
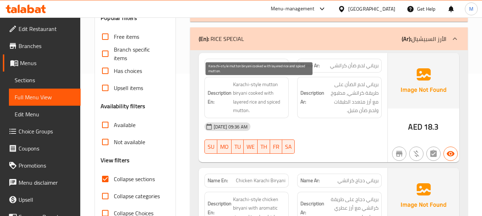
click at [266, 103] on span "Karachi-style mutton biryani cooked with layered rice and spiced mutton." at bounding box center [259, 97] width 53 height 35
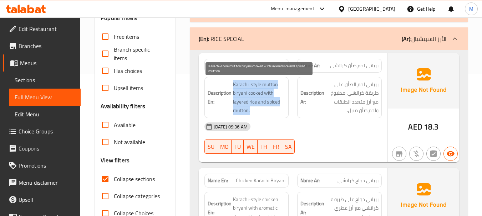
click at [266, 103] on span "Karachi-style mutton biryani cooked with layered rice and spiced mutton." at bounding box center [259, 97] width 53 height 35
copy span "Karachi-style mutton biryani cooked with layered rice and spiced mutton."
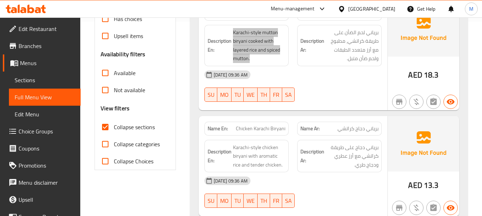
scroll to position [214, 0]
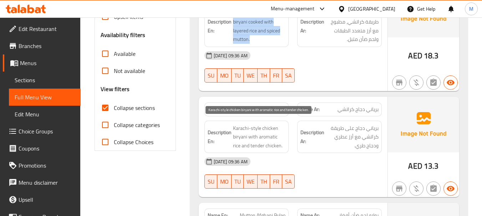
click at [254, 139] on span "Karachi-style chicken biryani with aromatic rice and tender chicken." at bounding box center [259, 137] width 53 height 26
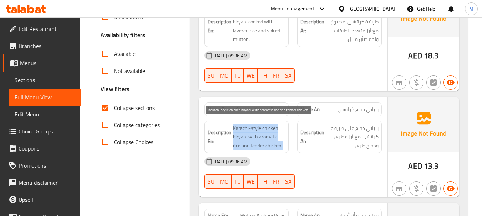
copy span "Karachi-style chicken biryani with aromatic rice and tender chicken."
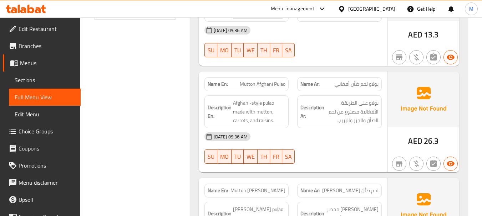
scroll to position [357, 0]
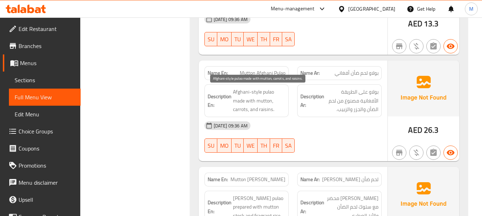
click at [247, 99] on span "Afghani-style pulao made with mutton, carrots, and raisins." at bounding box center [259, 101] width 53 height 26
copy span "Afghani-style pulao made with mutton, carrots, and raisins."
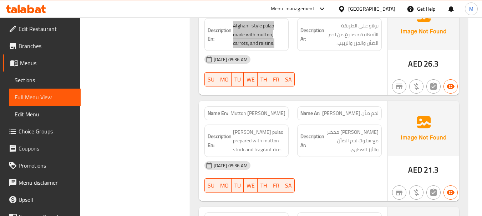
scroll to position [428, 0]
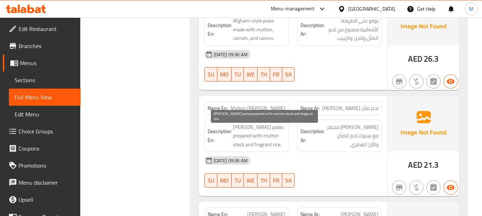
click at [266, 127] on span "[PERSON_NAME] pulao prepared with mutton stock and fragrant rice." at bounding box center [259, 136] width 53 height 26
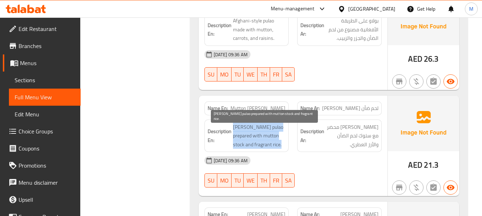
click at [266, 127] on span "[PERSON_NAME] pulao prepared with mutton stock and fragrant rice." at bounding box center [259, 136] width 53 height 26
copy span "[PERSON_NAME] pulao prepared with mutton stock and fragrant rice."
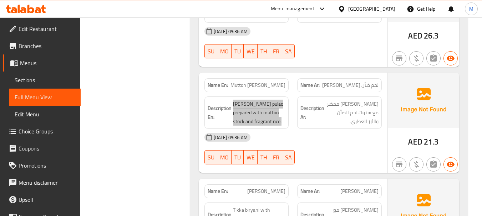
scroll to position [463, 0]
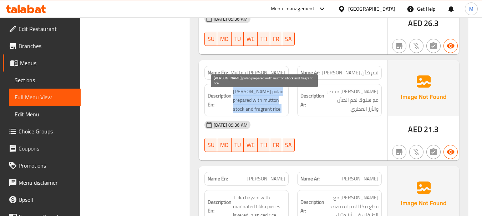
click at [263, 100] on span "[PERSON_NAME] pulao prepared with mutton stock and fragrant rice." at bounding box center [259, 100] width 53 height 26
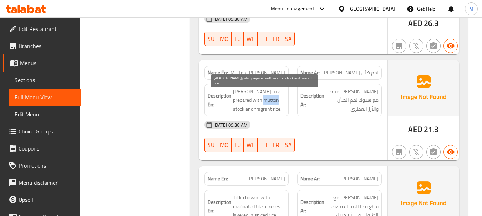
click at [263, 100] on span "[PERSON_NAME] pulao prepared with mutton stock and fragrant rice." at bounding box center [259, 100] width 53 height 26
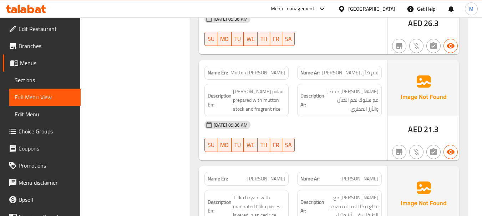
click at [261, 75] on span "Mutton [PERSON_NAME]" at bounding box center [257, 72] width 55 height 7
copy span "Mutton [PERSON_NAME]"
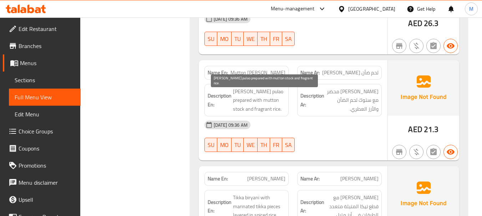
click at [264, 102] on span "[PERSON_NAME] pulao prepared with mutton stock and fragrant rice." at bounding box center [259, 100] width 53 height 26
copy span "stock"
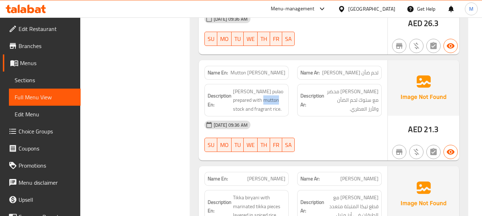
click at [175, 118] on div "Filter Branches Branches Popular filters Free items Branch specific items Has c…" at bounding box center [137, 153] width 95 height 1051
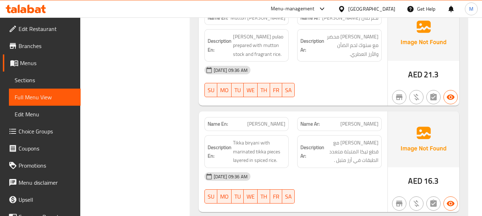
scroll to position [535, 0]
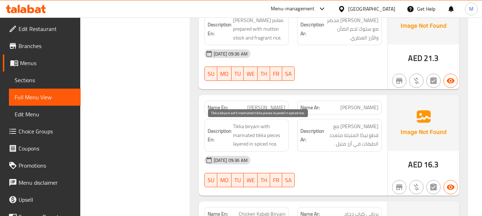
click at [253, 133] on span "Tikka biryani with marinated tikka pieces layered in spiced rice." at bounding box center [259, 135] width 53 height 26
copy span "Tikka biryani with marinated tikka pieces layered in spiced rice."
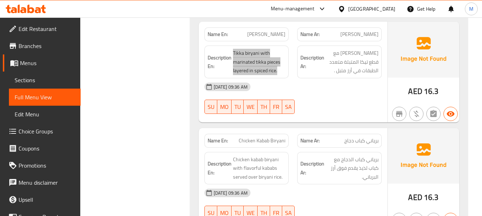
scroll to position [606, 0]
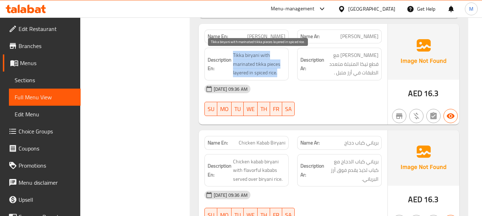
click at [267, 67] on span "Tikka biryani with marinated tikka pieces layered in spiced rice." at bounding box center [259, 64] width 53 height 26
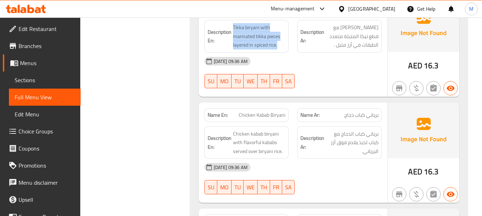
scroll to position [677, 0]
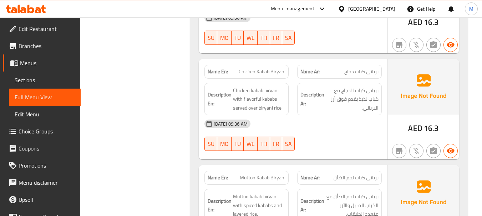
click at [252, 92] on span "Chicken kabab biryani with flavorful kababs served over biryani rice." at bounding box center [259, 99] width 53 height 26
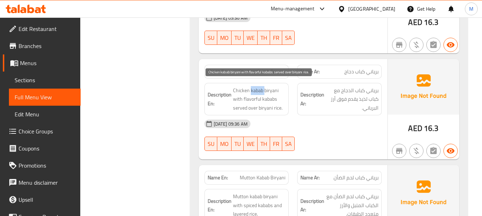
click at [252, 92] on span "Chicken kabab biryani with flavorful kababs served over biryani rice." at bounding box center [259, 99] width 53 height 26
copy span "Chicken kabab biryani with flavorful kababs served over biryani rice."
click at [260, 102] on span "Chicken kabab biryani with flavorful kababs served over biryani rice." at bounding box center [259, 99] width 53 height 26
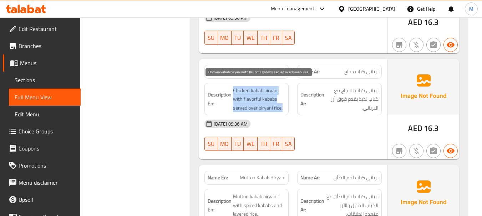
click at [260, 102] on span "Chicken kabab biryani with flavorful kababs served over biryani rice." at bounding box center [259, 99] width 53 height 26
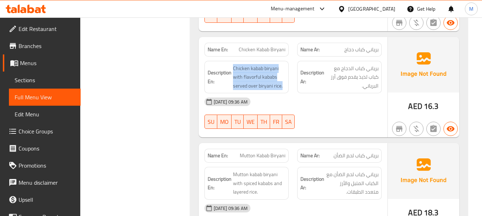
scroll to position [749, 0]
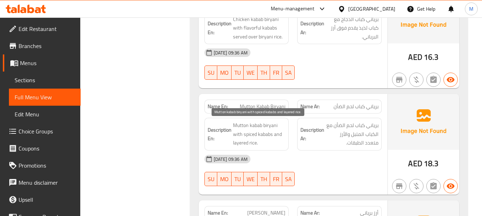
click at [246, 133] on span "Mutton kabab biryani with spiced kababs and layered rice." at bounding box center [259, 134] width 53 height 26
copy span "Mutton kabab biryani with spiced kababs and layered rice."
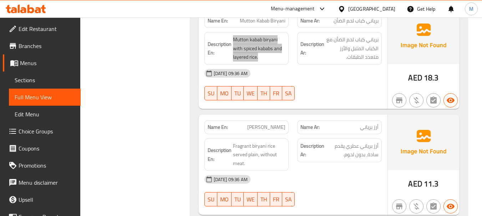
scroll to position [856, 0]
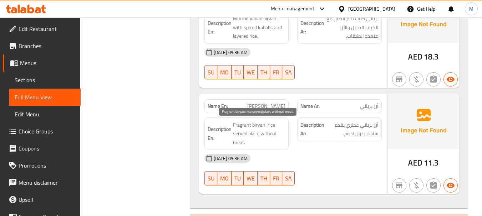
click at [270, 136] on span "Fragrant biryani rice served plain, without meat." at bounding box center [259, 134] width 53 height 26
copy span "Fragrant biryani rice served plain, without meat."
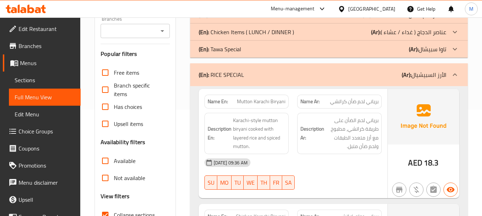
scroll to position [107, 0]
click at [268, 77] on div "(En): RICE SPECIAL (Ar): الأرز السبيشيال" at bounding box center [322, 74] width 247 height 9
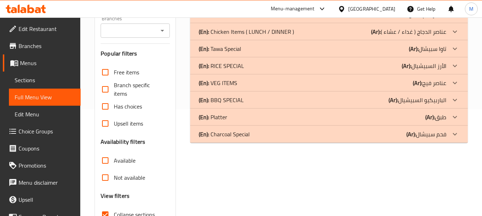
click at [240, 83] on div "(En): VEG ITEMS (Ar): عناصر فيج" at bounding box center [322, 83] width 247 height 9
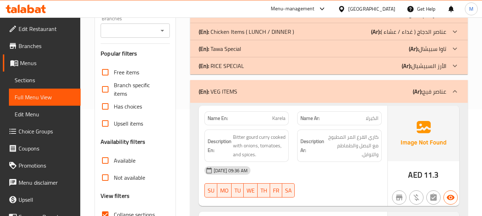
click at [254, 148] on span "Bitter gourd curry cooked with onions, tomatoes, and spices." at bounding box center [259, 146] width 53 height 26
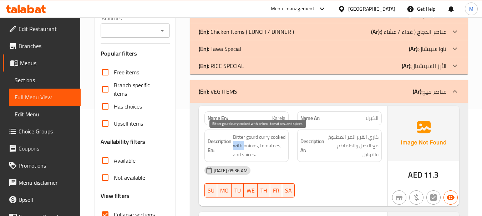
click at [254, 148] on span "Bitter gourd curry cooked with onions, tomatoes, and spices." at bounding box center [259, 146] width 53 height 26
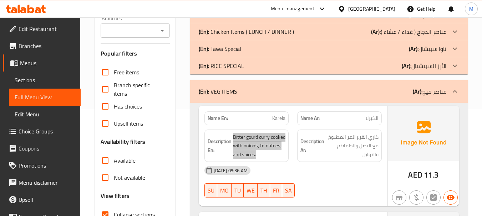
scroll to position [143, 0]
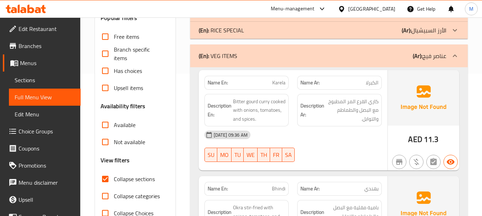
click at [281, 83] on span "Karela" at bounding box center [278, 82] width 13 height 7
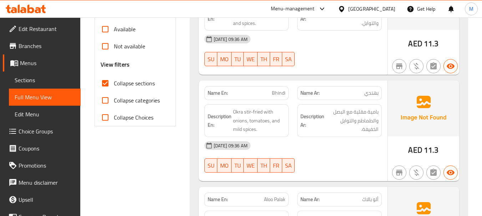
scroll to position [250, 0]
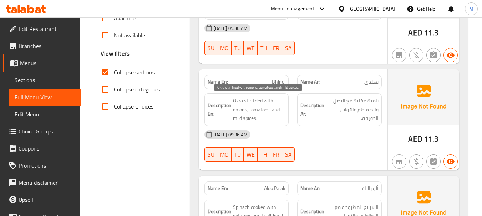
click at [258, 107] on span "Okra stir-fried with onions, tomatoes, and mild spices." at bounding box center [259, 110] width 53 height 26
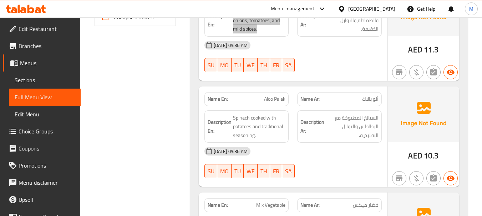
scroll to position [357, 0]
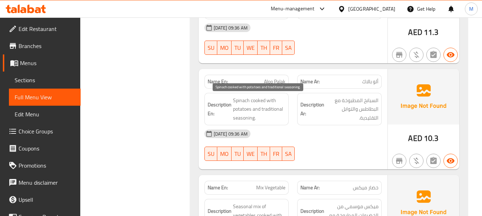
click at [272, 111] on span "Spinach cooked with potatoes and traditional seasoning." at bounding box center [259, 109] width 53 height 26
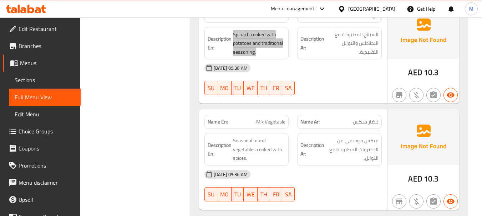
scroll to position [463, 0]
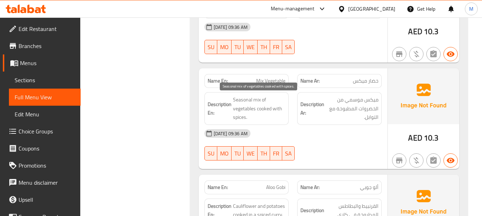
click at [255, 111] on span "Seasonal mix of vegetables cooked with spices." at bounding box center [259, 109] width 53 height 26
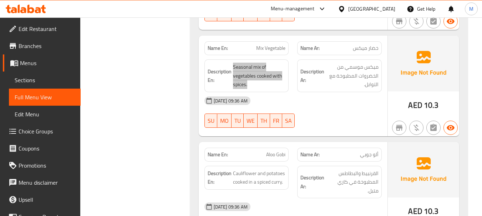
scroll to position [535, 0]
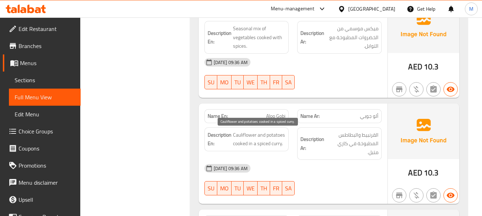
click at [267, 140] on span "Cauliflower and potatoes cooked in a spiced curry." at bounding box center [259, 139] width 53 height 17
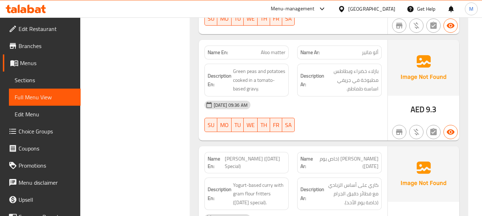
scroll to position [713, 0]
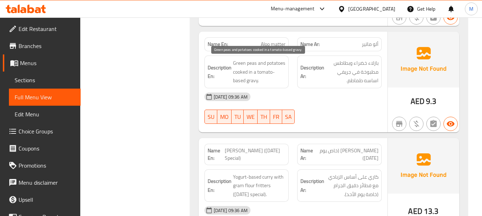
click at [255, 71] on span "Green peas and potatoes cooked in a tomato-based gravy." at bounding box center [259, 72] width 53 height 26
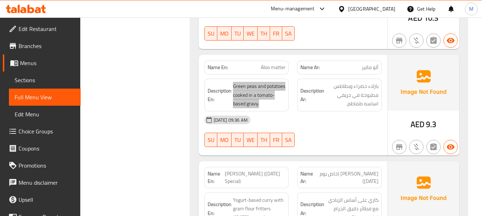
scroll to position [677, 0]
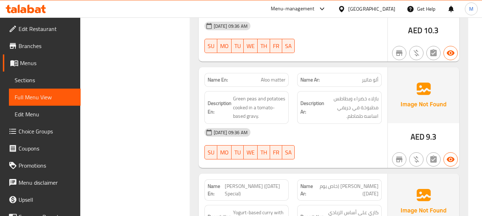
click at [275, 81] on span "Aloo matter" at bounding box center [273, 79] width 25 height 7
click at [277, 78] on span "Aloo matter" at bounding box center [273, 79] width 25 height 7
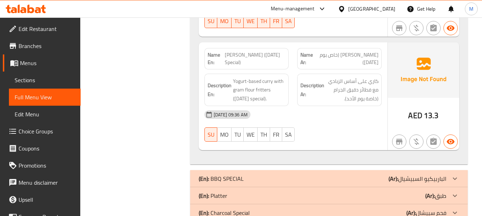
scroll to position [820, 0]
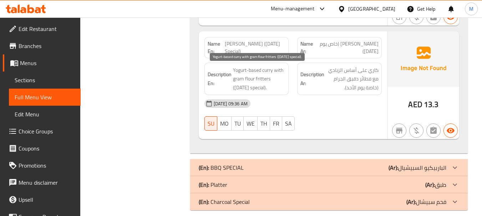
click at [242, 75] on span "Yogurt-based curry with gram flour fritters ([DATE] special)." at bounding box center [259, 79] width 53 height 26
click at [253, 43] on span "[PERSON_NAME] ([DATE] Special)" at bounding box center [255, 47] width 61 height 15
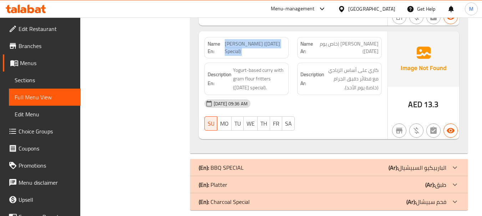
click at [253, 43] on span "[PERSON_NAME] ([DATE] Special)" at bounding box center [255, 47] width 61 height 15
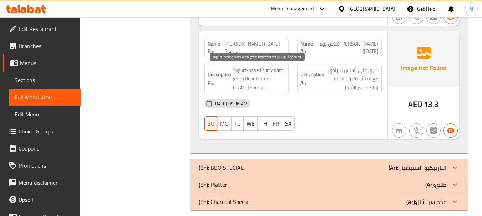
click at [263, 78] on span "Yogurt-based curry with gram flour fritters ([DATE] special)." at bounding box center [259, 79] width 53 height 26
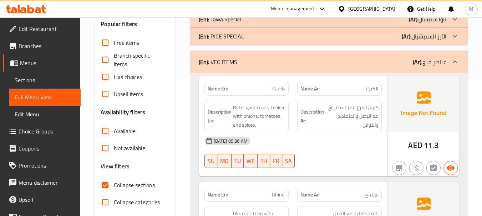
scroll to position [107, 0]
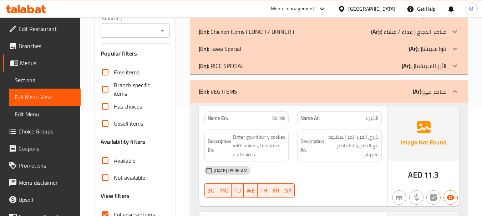
click at [228, 94] on p "(En): VEG ITEMS" at bounding box center [218, 91] width 39 height 9
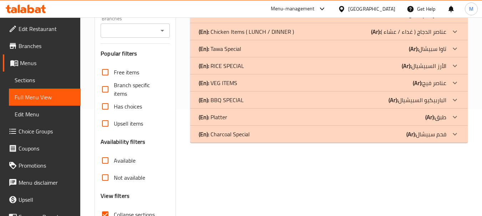
click at [224, 98] on p "(En): BBQ SPECIAL" at bounding box center [221, 100] width 45 height 9
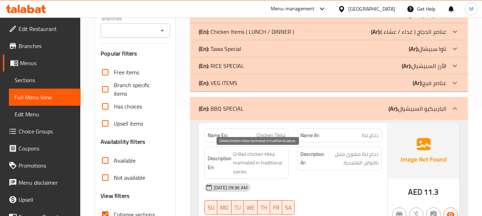
click at [258, 166] on span "Grilled chicken tikka marinated in traditional spices." at bounding box center [259, 163] width 53 height 26
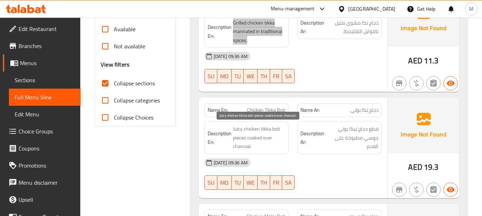
scroll to position [250, 0]
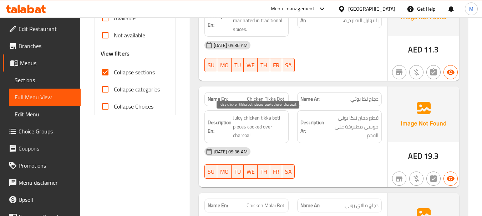
click at [260, 132] on span "Juicy chicken tikka boti pieces cooked over charcoal." at bounding box center [259, 127] width 53 height 26
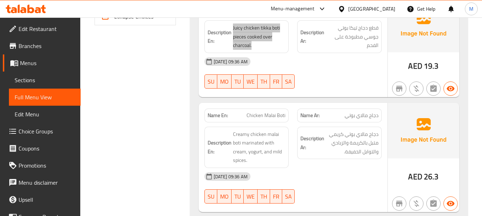
scroll to position [357, 0]
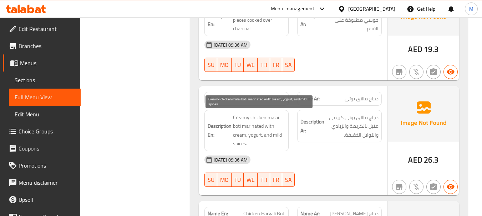
click at [255, 131] on span "Creamy chicken malai boti marinated with cream, yogurt, and mild spices." at bounding box center [259, 130] width 53 height 35
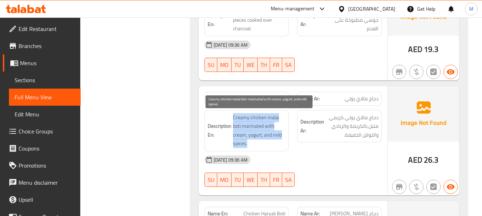
click at [255, 131] on span "Creamy chicken malai boti marinated with cream, yogurt, and mild spices." at bounding box center [259, 130] width 53 height 35
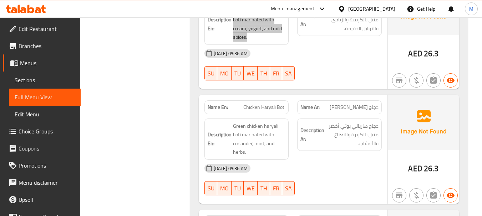
scroll to position [463, 0]
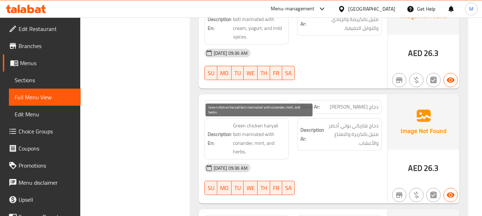
click at [252, 138] on span "Green chicken haryali boti marinated with coriander, mint, and herbs." at bounding box center [259, 139] width 53 height 35
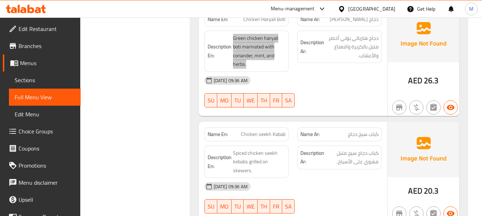
scroll to position [606, 0]
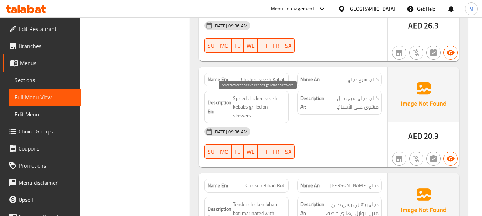
click at [257, 108] on span "Spiced chicken seekh kebabs grilled on skewers." at bounding box center [259, 107] width 53 height 26
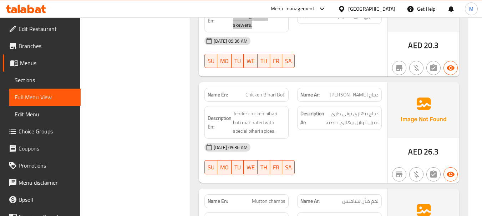
scroll to position [713, 0]
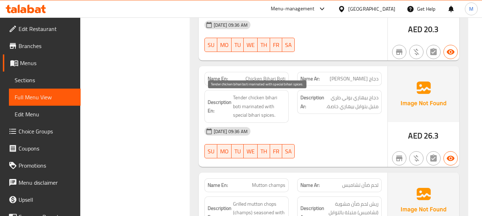
click at [260, 102] on span "Tender chicken bihari boti marinated with special bihari spices." at bounding box center [259, 106] width 53 height 26
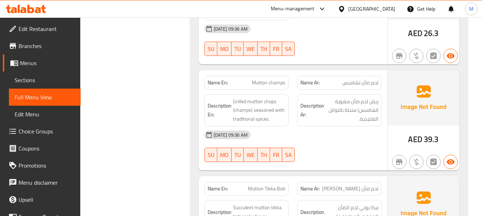
scroll to position [820, 0]
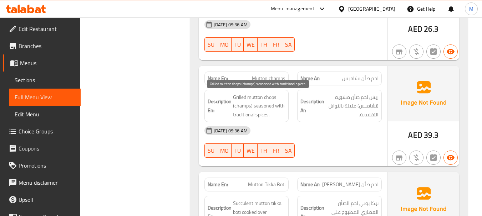
click at [268, 108] on span "Grilled mutton chops (champs) seasoned with traditional spices." at bounding box center [259, 106] width 53 height 26
click at [247, 105] on span "Grilled mutton chops (champs) seasoned with traditional spices." at bounding box center [259, 106] width 53 height 26
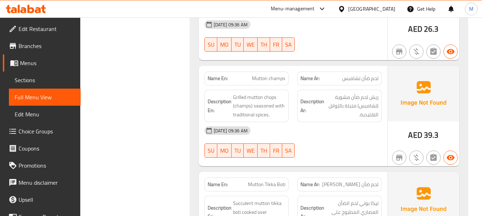
click at [253, 79] on span "Mutton champs" at bounding box center [269, 78] width 34 height 7
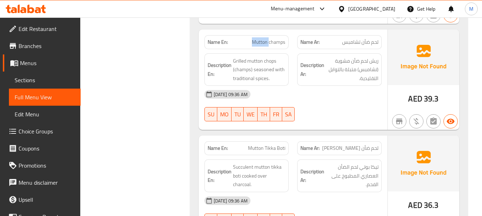
scroll to position [856, 0]
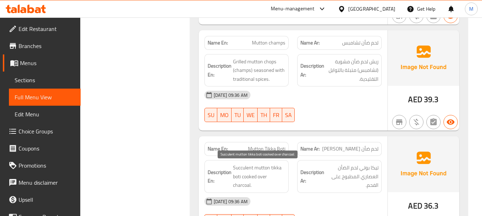
click at [256, 174] on span "Succulent mutton tikka boti cooked over charcoal." at bounding box center [259, 177] width 53 height 26
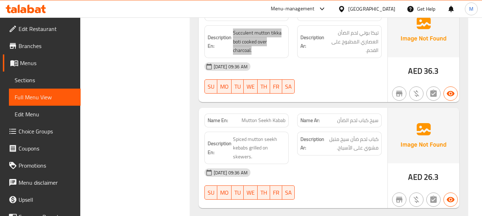
scroll to position [1034, 0]
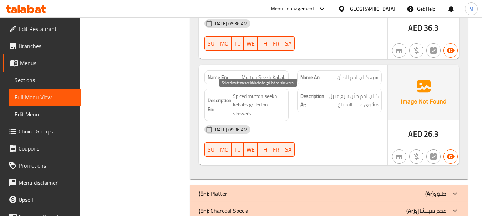
click at [256, 106] on span "Spiced mutton seekh kebabs grilled on skewers." at bounding box center [259, 105] width 53 height 26
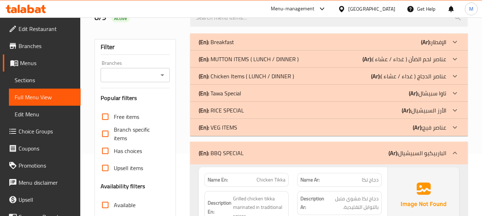
scroll to position [89, 0]
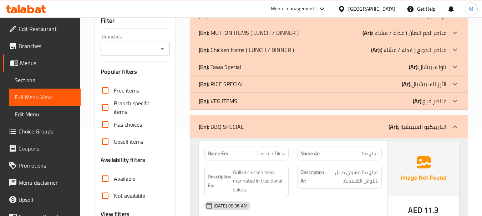
click at [347, 122] on div "(En): BBQ SPECIAL (Ar): الباربيكيو السبيشيال" at bounding box center [328, 127] width 277 height 23
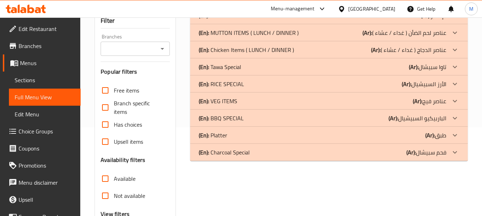
click at [287, 135] on div "(En): Platter (Ar): طبق" at bounding box center [322, 135] width 247 height 9
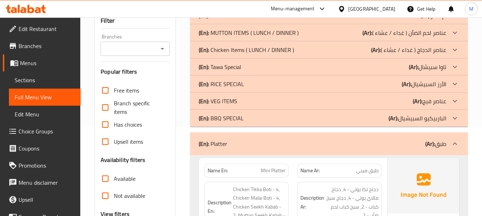
click at [166, 214] on div "Free items Branch specific items Has choices Upsell items Availability filters …" at bounding box center [135, 179] width 69 height 194
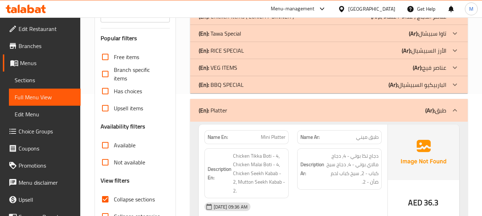
scroll to position [160, 0]
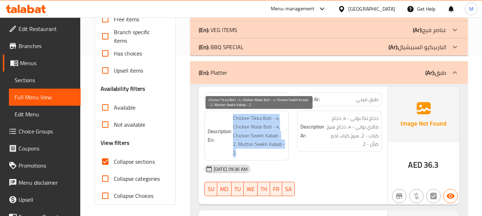
drag, startPoint x: 230, startPoint y: 117, endPoint x: 283, endPoint y: 147, distance: 61.3
click at [283, 147] on h6 "Description En: Chicken Tikka Boti - 4, Chicken Malai Boti - 4, Chicken Seekh K…" at bounding box center [246, 136] width 78 height 44
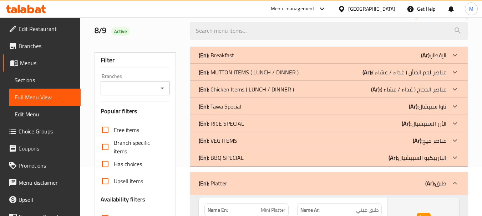
scroll to position [143, 0]
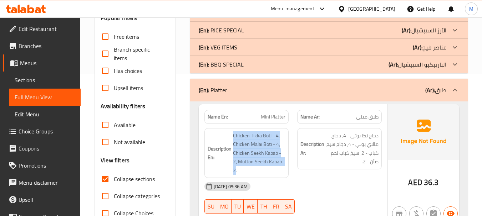
click at [257, 90] on div "(En): Platter (Ar): طبق" at bounding box center [322, 90] width 247 height 9
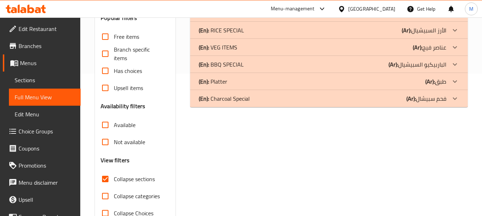
click at [244, 103] on p "(En): Charcoal Special" at bounding box center [224, 98] width 51 height 9
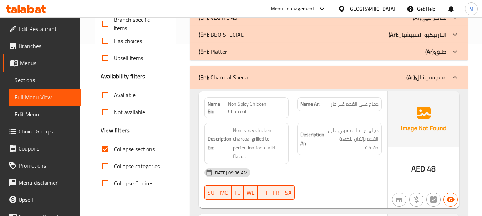
scroll to position [214, 0]
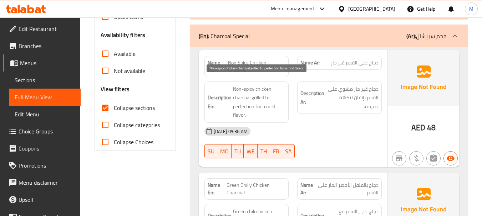
click at [260, 85] on span "Non-spicy chicken charcoal grilled to perfection for a mild flavor." at bounding box center [259, 102] width 53 height 35
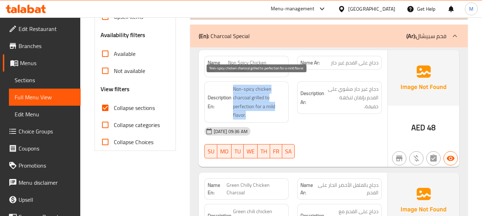
click at [260, 85] on span "Non-spicy chicken charcoal grilled to perfection for a mild flavor." at bounding box center [259, 102] width 53 height 35
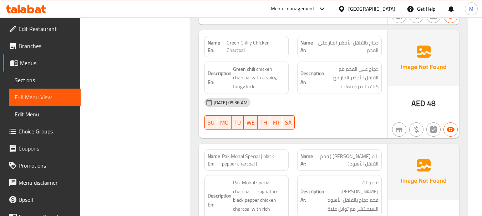
scroll to position [143, 0]
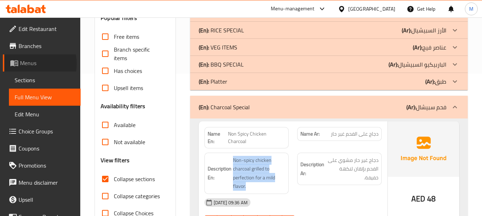
click at [28, 64] on span "Menus" at bounding box center [47, 63] width 55 height 9
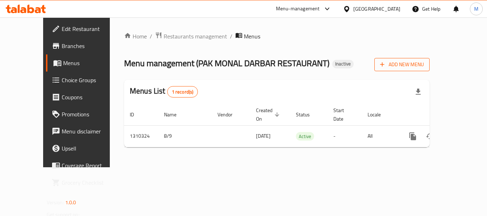
click at [424, 60] on span "Add New Menu" at bounding box center [402, 64] width 44 height 9
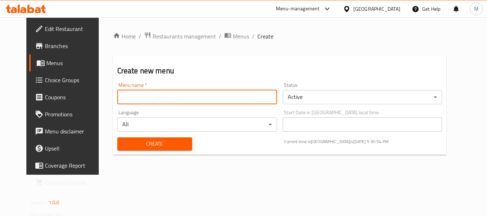
click at [204, 96] on input "text" at bounding box center [197, 97] width 160 height 14
paste input "341685445"
type input "341685445"
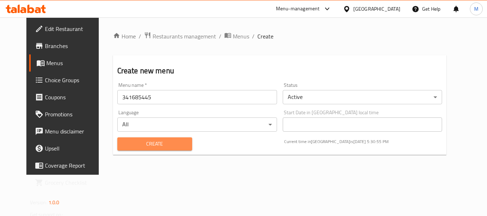
click at [128, 149] on button "Create" at bounding box center [154, 144] width 75 height 13
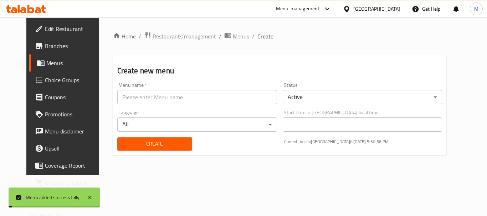
click at [233, 36] on span "Menus" at bounding box center [241, 36] width 16 height 9
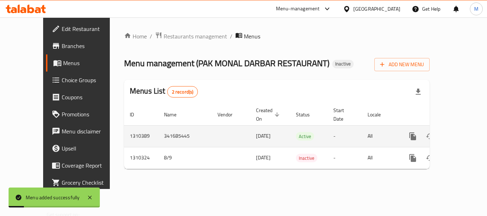
click at [463, 128] on link "enhanced table" at bounding box center [464, 136] width 17 height 17
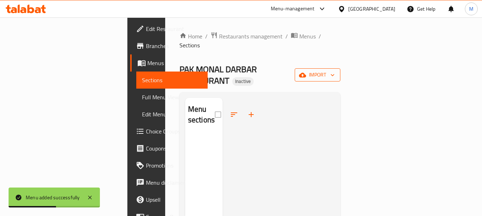
click at [336, 72] on icon "button" at bounding box center [332, 75] width 7 height 7
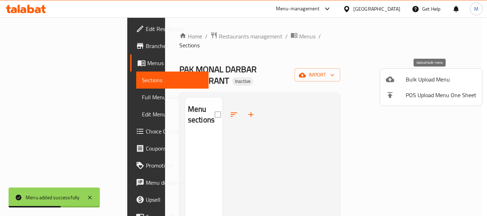
click at [444, 79] on span "Bulk Upload Menu" at bounding box center [441, 79] width 71 height 9
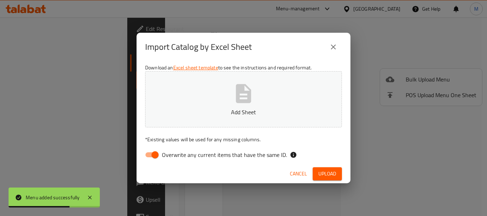
click at [210, 161] on label "Overwrite any current items that have the same ID." at bounding box center [214, 155] width 146 height 14
click at [175, 161] on input "Overwrite any current items that have the same ID." at bounding box center [155, 155] width 41 height 14
checkbox input "false"
click at [201, 118] on button "Add Sheet" at bounding box center [243, 99] width 197 height 56
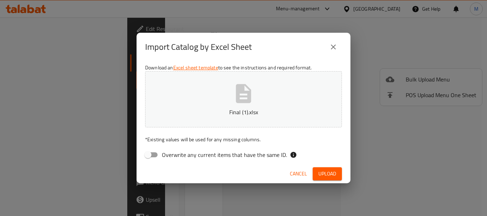
click at [323, 172] on span "Upload" at bounding box center [327, 174] width 18 height 9
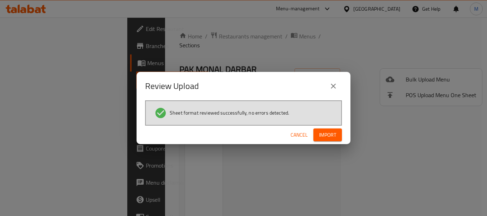
click at [333, 131] on span "Import" at bounding box center [327, 135] width 17 height 9
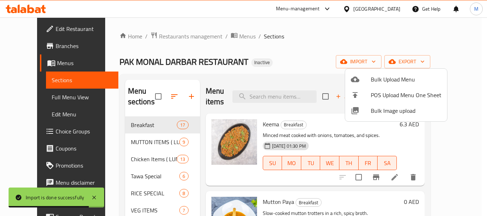
click at [266, 58] on div at bounding box center [243, 108] width 487 height 216
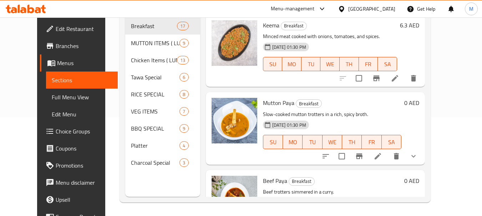
scroll to position [100, 0]
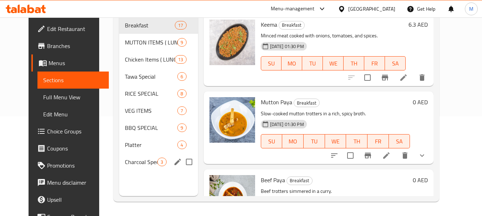
click at [181, 162] on input "Menu sections" at bounding box center [188, 162] width 15 height 15
checkbox input "true"
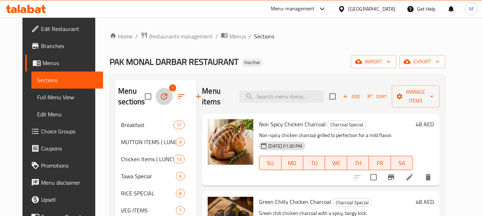
click at [160, 95] on icon "button" at bounding box center [164, 96] width 9 height 9
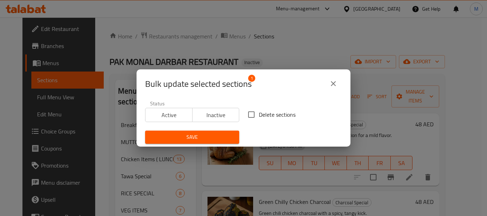
click at [259, 119] on span "Delete sections" at bounding box center [277, 115] width 37 height 9
click at [258, 119] on input "Delete sections" at bounding box center [251, 114] width 15 height 15
checkbox input "true"
click at [207, 127] on div "Save" at bounding box center [192, 138] width 103 height 22
click at [197, 137] on span "Save" at bounding box center [192, 137] width 83 height 9
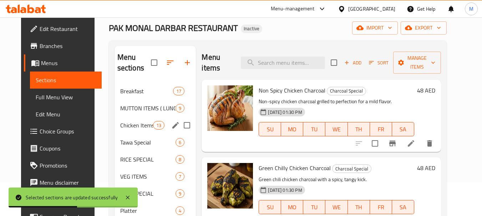
scroll to position [71, 0]
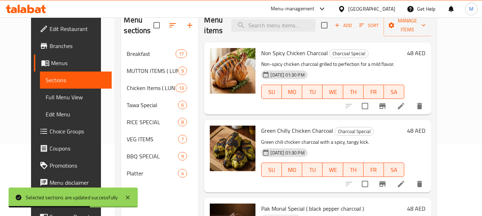
click at [339, 64] on p "Non-spicy chicken charcoal grilled to perfection for a mild flavor." at bounding box center [332, 64] width 143 height 9
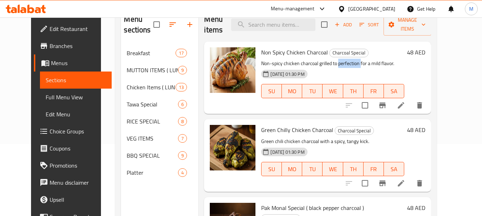
scroll to position [36, 0]
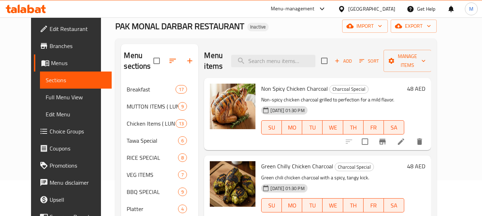
click at [263, 70] on div "Menu items Add Sort Manage items" at bounding box center [317, 61] width 226 height 34
click at [266, 62] on input "search" at bounding box center [273, 61] width 84 height 12
paste input "perfection"
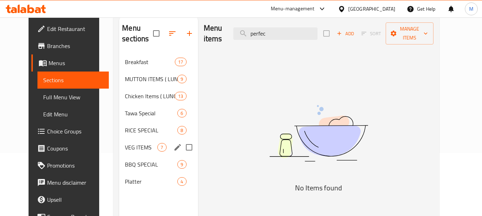
scroll to position [100, 0]
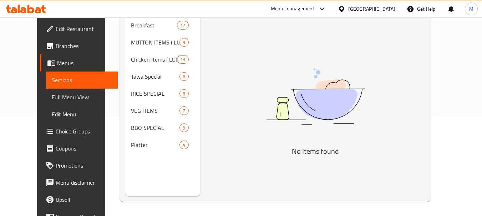
type input "perfec"
click at [52, 101] on span "Full Menu View" at bounding box center [82, 97] width 60 height 9
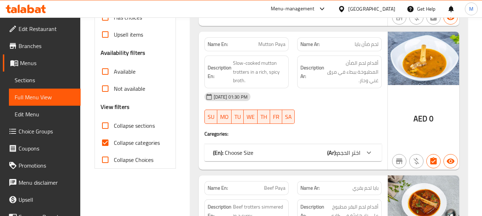
scroll to position [207, 0]
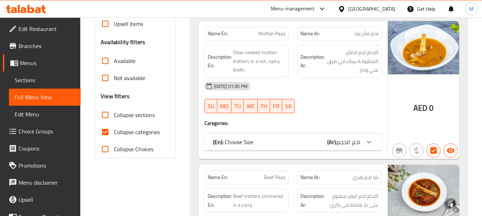
click at [111, 132] on input "Collapse categories" at bounding box center [105, 132] width 17 height 17
checkbox input "false"
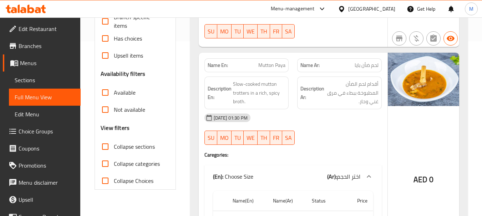
scroll to position [0, 0]
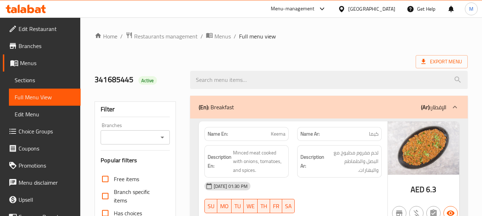
click at [315, 59] on div "Export Menu" at bounding box center [280, 61] width 373 height 13
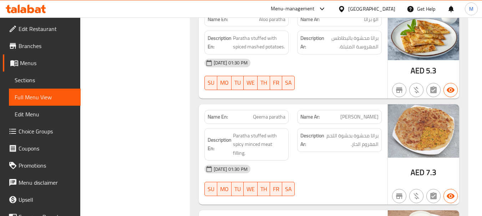
click at [330, 161] on div "[DATE] 01:30 PM" at bounding box center [293, 169] width 186 height 17
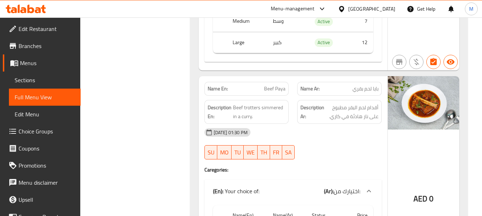
scroll to position [2658, 0]
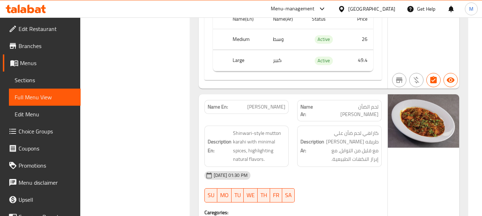
click at [320, 167] on div "[DATE] 01:30 PM" at bounding box center [293, 175] width 186 height 17
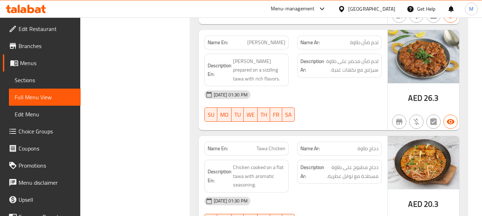
scroll to position [1539, 0]
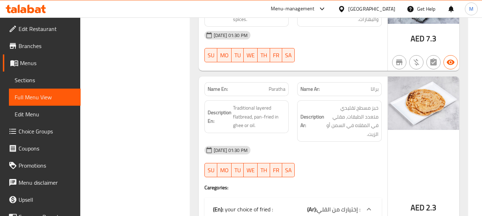
click at [329, 143] on div "[DATE] 01:30 PM" at bounding box center [293, 150] width 186 height 17
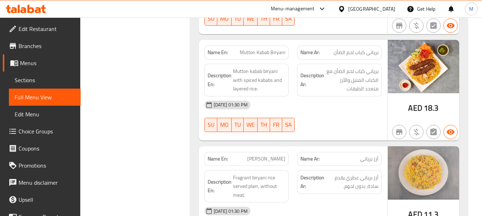
scroll to position [8452, 0]
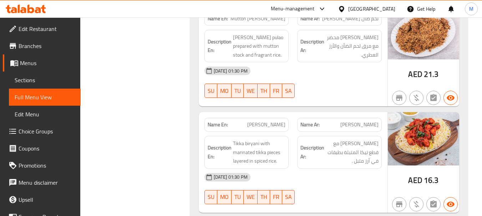
click at [27, 76] on span "Sections" at bounding box center [45, 80] width 60 height 9
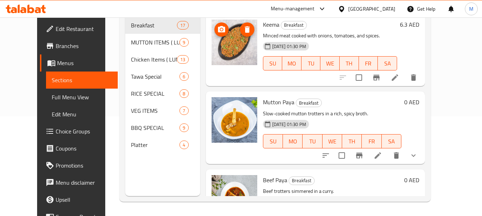
scroll to position [100, 0]
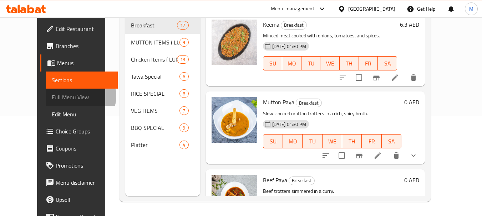
click at [52, 96] on span "Full Menu View" at bounding box center [82, 97] width 60 height 9
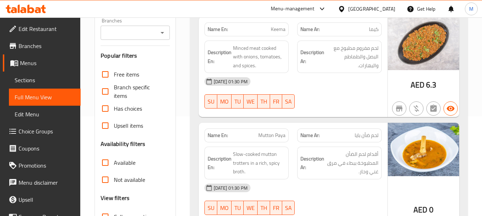
click at [311, 94] on div "[DATE] 01:30 PM SU MO TU WE TH FR SA" at bounding box center [293, 93] width 186 height 40
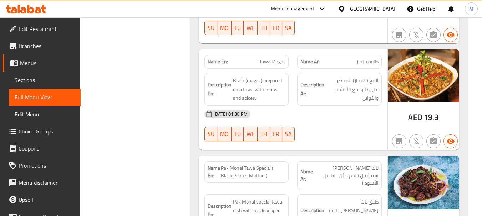
scroll to position [8917, 0]
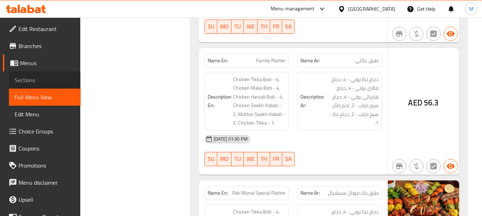
click at [66, 81] on span "Sections" at bounding box center [45, 80] width 60 height 9
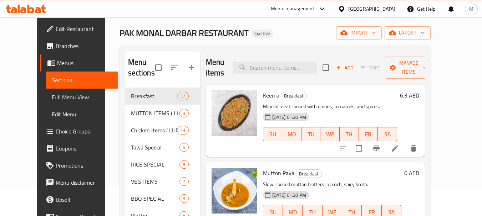
scroll to position [29, 0]
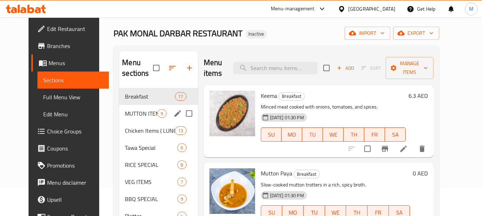
click at [119, 119] on div "MUTTON ITEMS ( LUNCH / DINNER ) 9" at bounding box center [158, 113] width 78 height 17
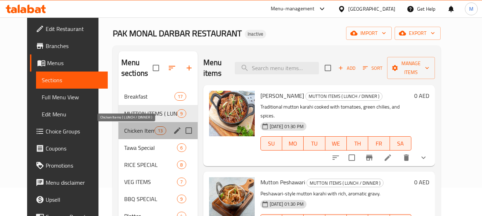
click at [124, 131] on span "Chicken Items ( LUNCH / DINNER )" at bounding box center [139, 131] width 30 height 9
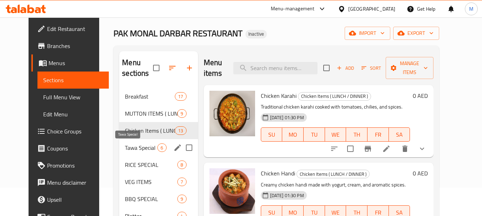
click at [125, 150] on span "Tawa Special" at bounding box center [141, 148] width 32 height 9
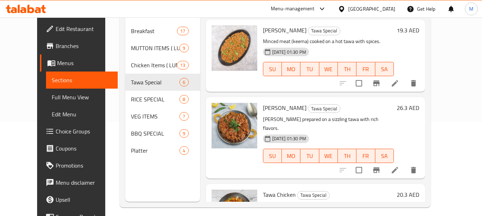
scroll to position [100, 0]
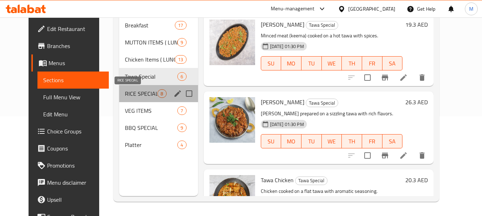
click at [125, 98] on span "RICE SPECIAL" at bounding box center [141, 93] width 32 height 9
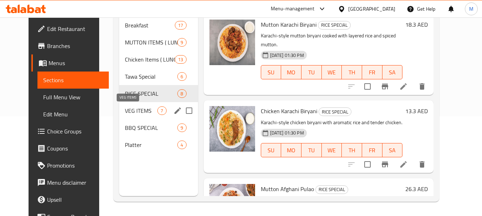
click at [125, 108] on span "VEG ITEMS" at bounding box center [141, 111] width 32 height 9
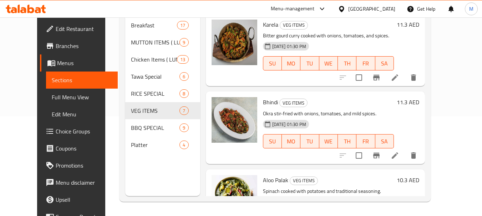
scroll to position [64, 0]
